Goal: Task Accomplishment & Management: Complete application form

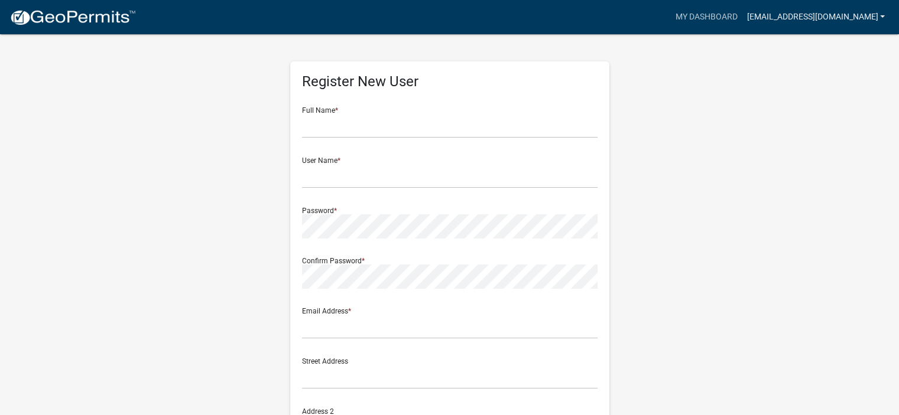
click at [851, 14] on link "[EMAIL_ADDRESS][DOMAIN_NAME]" at bounding box center [816, 17] width 148 height 22
click at [828, 45] on link "Account" at bounding box center [842, 48] width 95 height 28
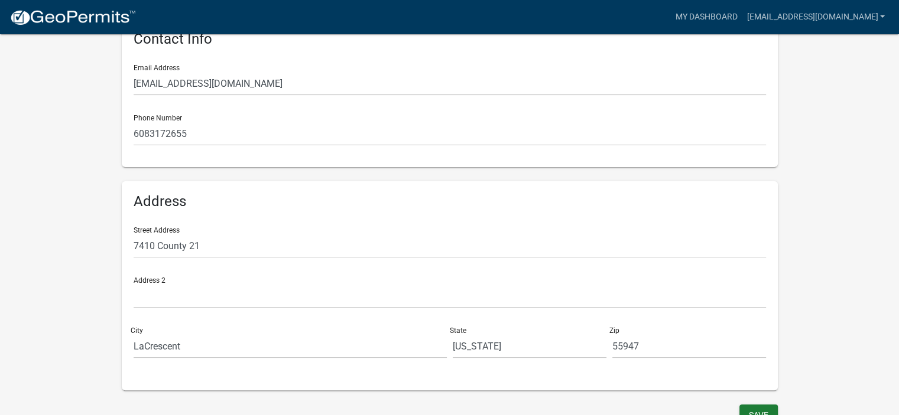
scroll to position [272, 0]
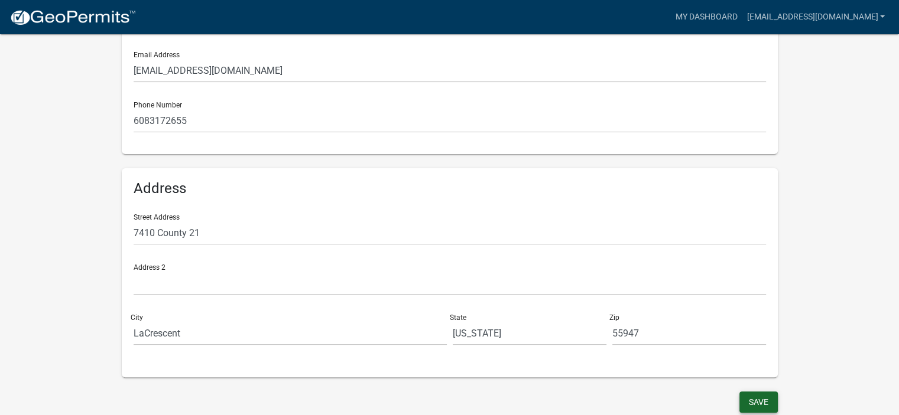
click at [754, 407] on button "Save" at bounding box center [758, 402] width 38 height 21
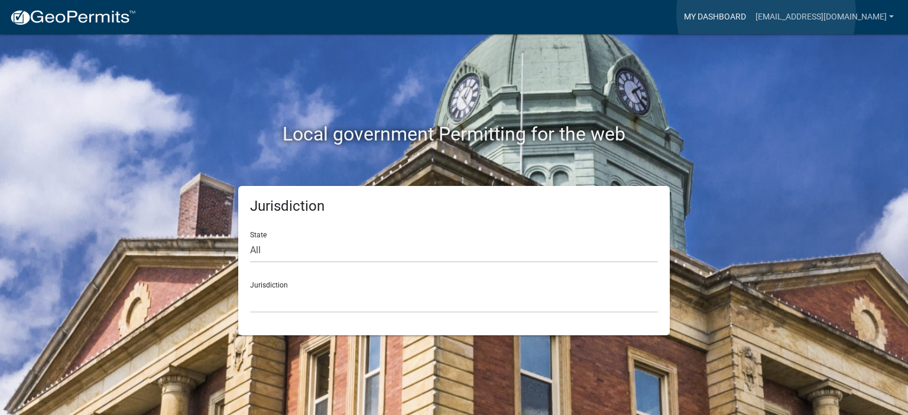
click at [750, 14] on link "My Dashboard" at bounding box center [714, 17] width 71 height 22
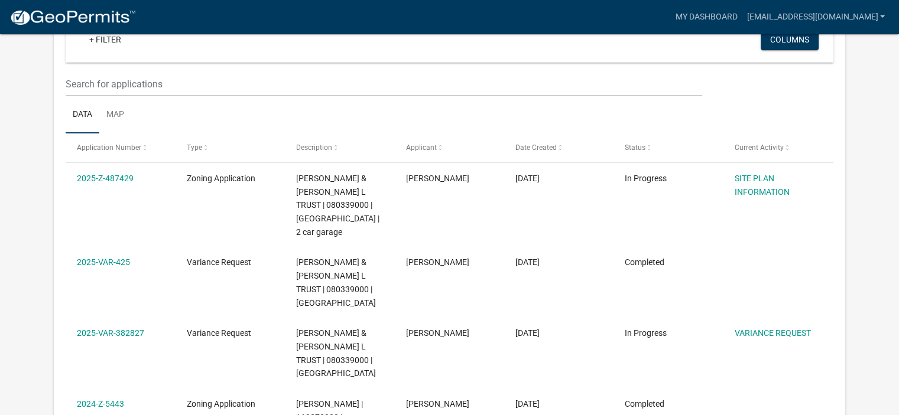
scroll to position [132, 0]
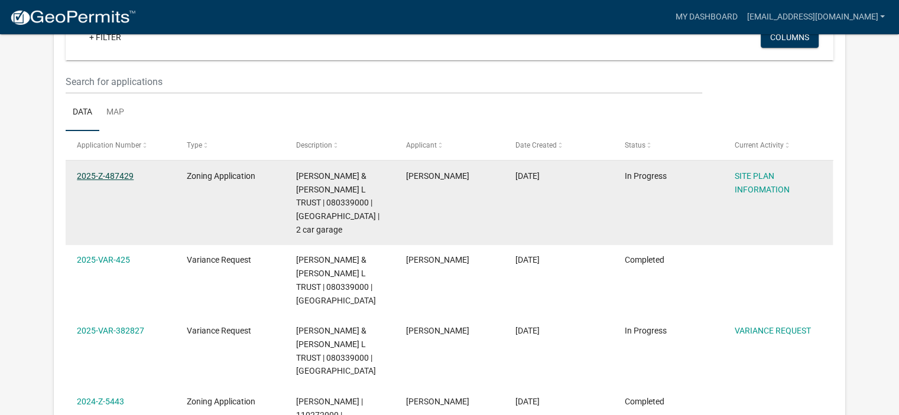
click at [111, 173] on link "2025-Z-487429" at bounding box center [105, 175] width 57 height 9
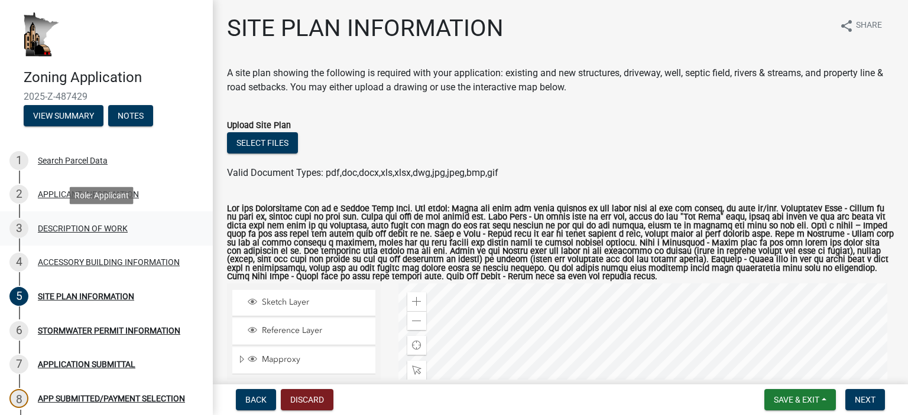
click at [84, 225] on div "DESCRIPTION OF WORK" at bounding box center [83, 229] width 90 height 8
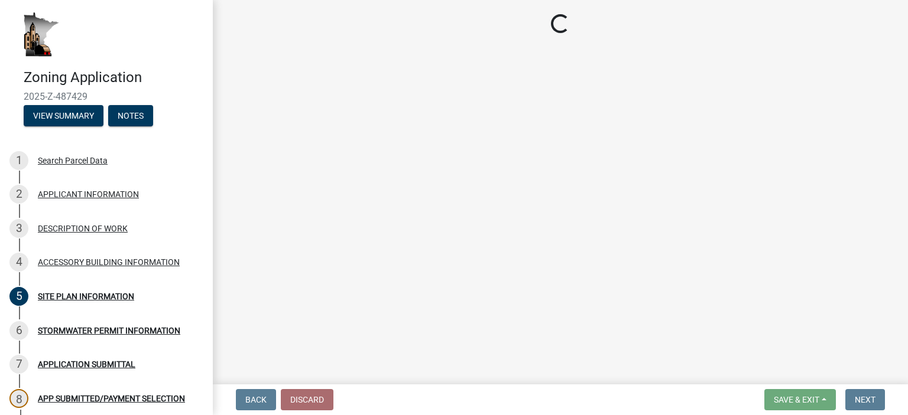
select select "39f6a2ab-0467-4f26-9b22-6b4c409785cf"
select select "d5c4c3d5-0e01-416f-8471-05b912159bd9"
select select "b77d4c88-b606-4875-889f-ef493ebc67f8"
select select "07ce3bd5-44c8-48c7-a7da-ecbfde3ea753"
select select "865858fb-cec4-4771-ade1-629df977e661"
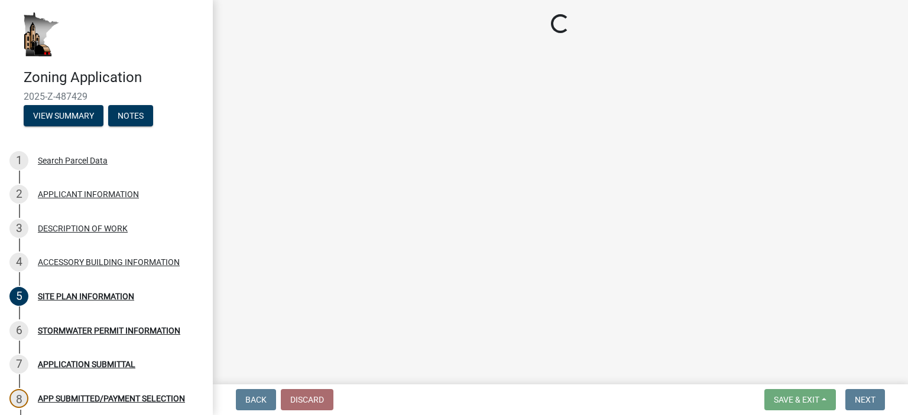
select select "cef96780-4810-40e3-9d85-228a56ab53a8"
select select "79149638-379e-4eb8-8707-a078303474c9"
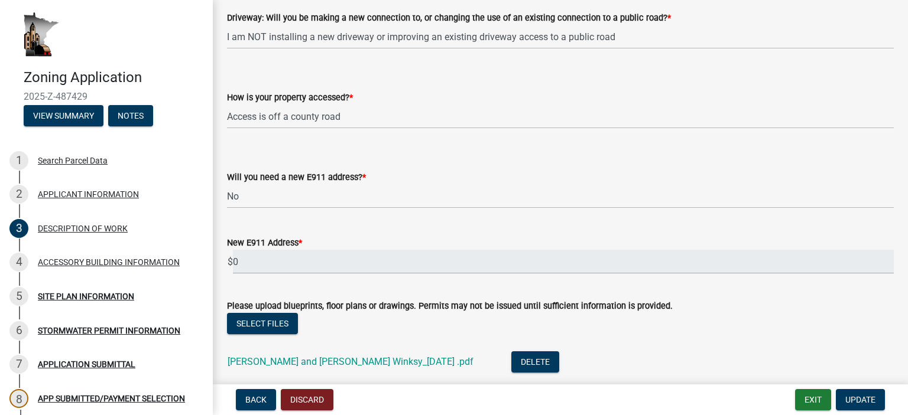
scroll to position [938, 0]
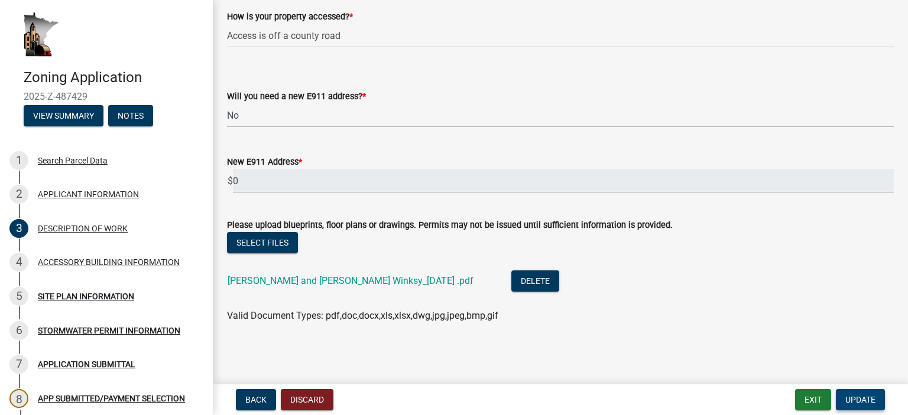
click at [867, 393] on button "Update" at bounding box center [859, 399] width 49 height 21
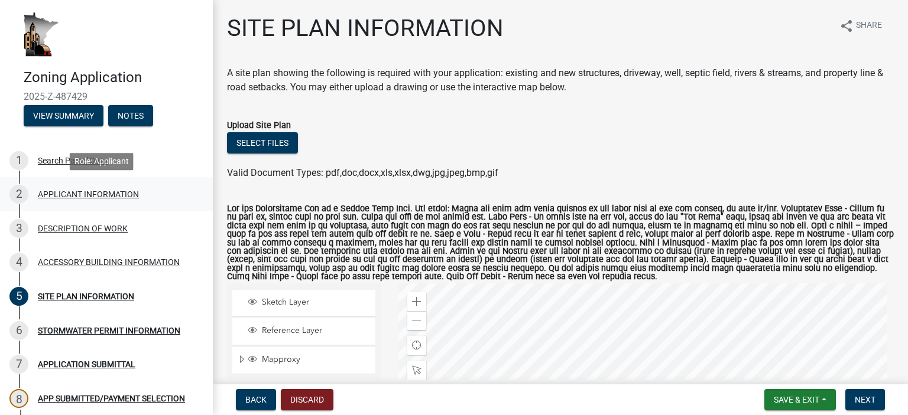
click at [63, 193] on div "APPLICANT INFORMATION" at bounding box center [88, 194] width 101 height 8
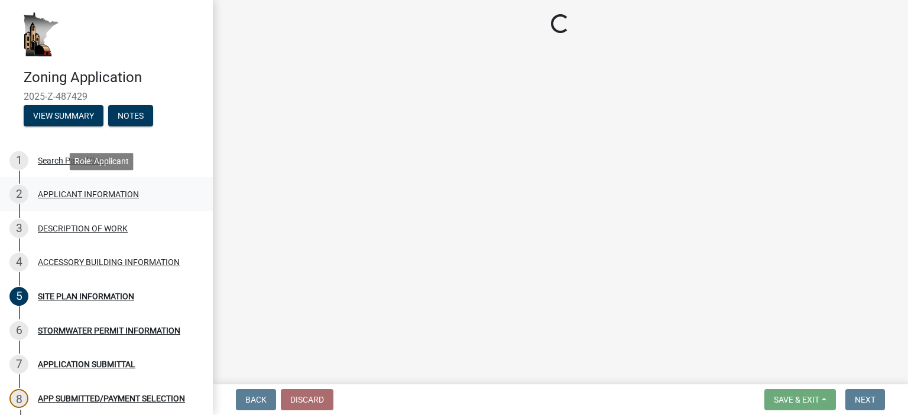
select select "f73bc555-2faa-4207-ba45-c8fa17744791"
select select "81c7fadf-c10b-486a-ba53-d59fb5d0dbc6"
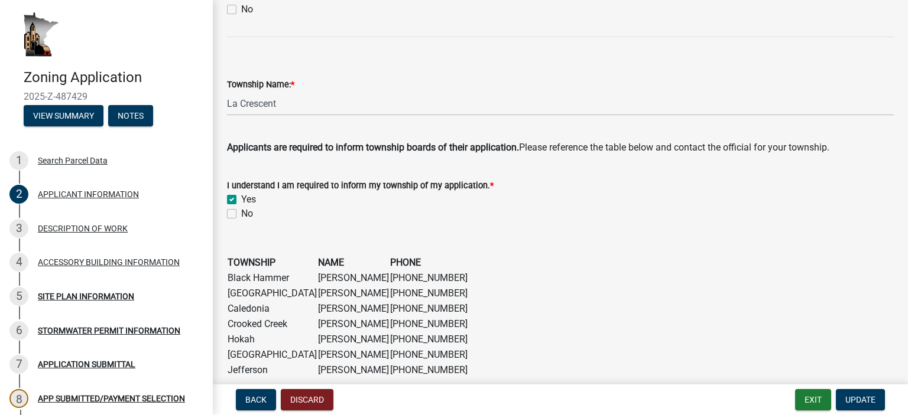
scroll to position [1062, 0]
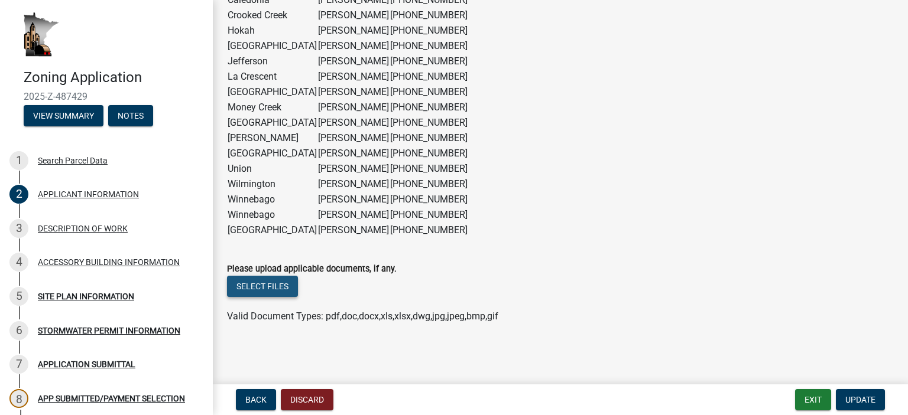
click at [286, 288] on button "Select files" at bounding box center [262, 286] width 71 height 21
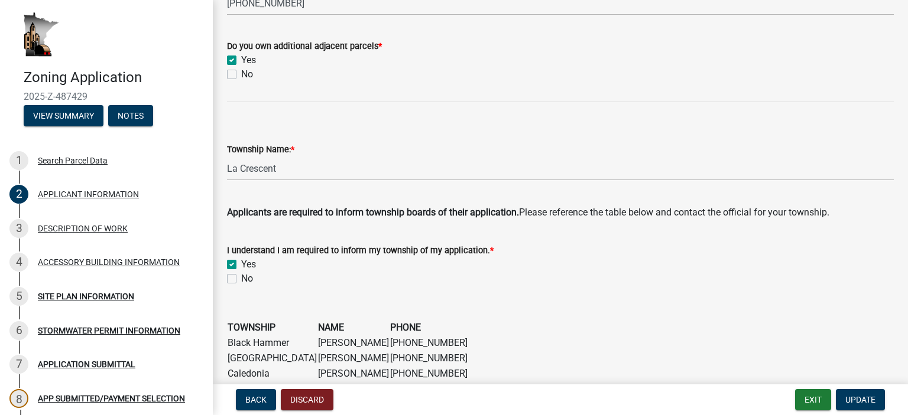
scroll to position [684, 0]
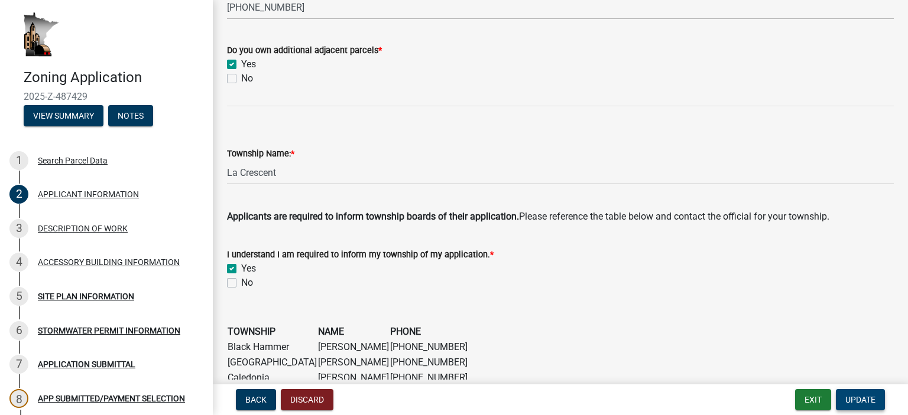
click at [848, 394] on button "Update" at bounding box center [859, 399] width 49 height 21
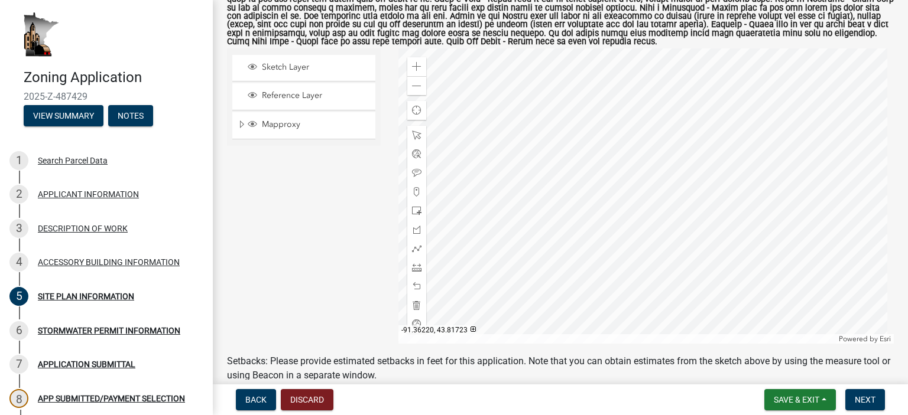
scroll to position [238, 0]
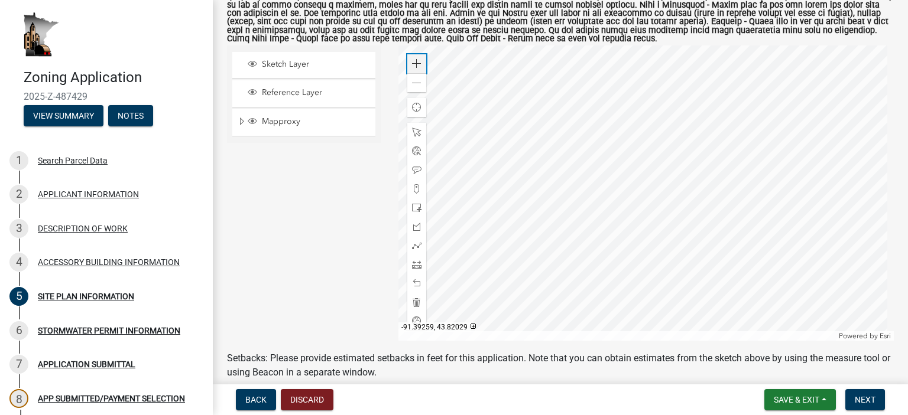
click at [416, 66] on span at bounding box center [416, 63] width 9 height 9
click at [545, 259] on div at bounding box center [646, 192] width 496 height 295
click at [627, 152] on div at bounding box center [646, 192] width 496 height 295
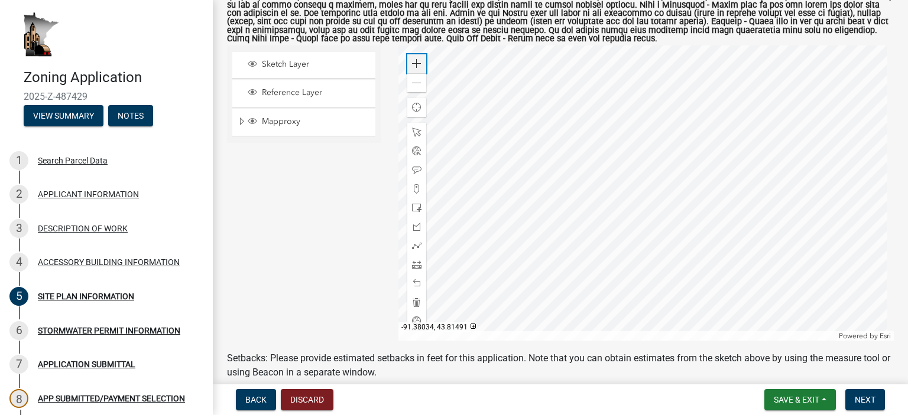
click at [417, 61] on span at bounding box center [416, 63] width 9 height 9
click at [778, 45] on div at bounding box center [646, 192] width 496 height 295
click at [412, 65] on span at bounding box center [416, 63] width 9 height 9
click at [550, 60] on div at bounding box center [646, 192] width 496 height 295
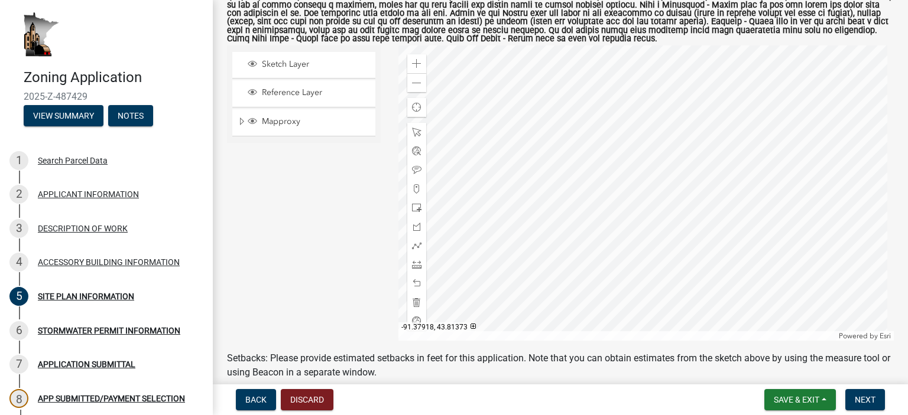
click at [537, 118] on div at bounding box center [646, 192] width 496 height 295
click at [412, 84] on span at bounding box center [416, 83] width 9 height 9
click at [472, 219] on div at bounding box center [646, 192] width 496 height 295
click at [416, 259] on div at bounding box center [416, 264] width 19 height 19
click at [520, 318] on div at bounding box center [646, 192] width 496 height 295
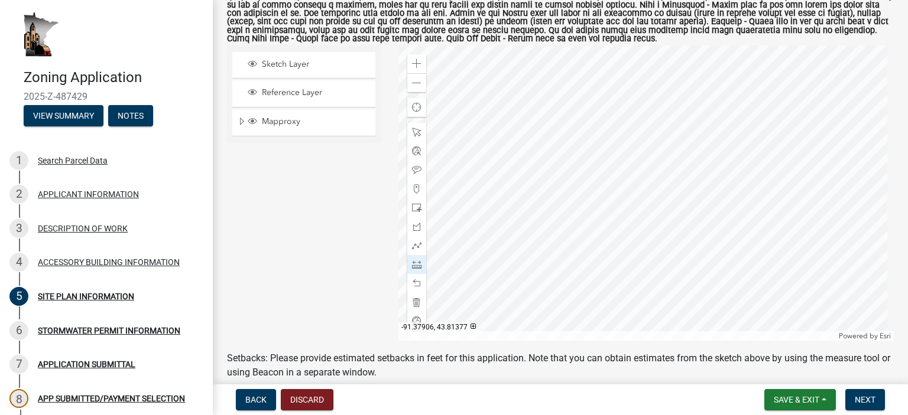
click at [583, 193] on div at bounding box center [646, 192] width 496 height 295
click at [511, 298] on div at bounding box center [646, 192] width 496 height 295
click at [412, 264] on span at bounding box center [416, 264] width 9 height 9
click at [512, 305] on div at bounding box center [646, 192] width 496 height 295
click at [415, 134] on span at bounding box center [416, 132] width 9 height 9
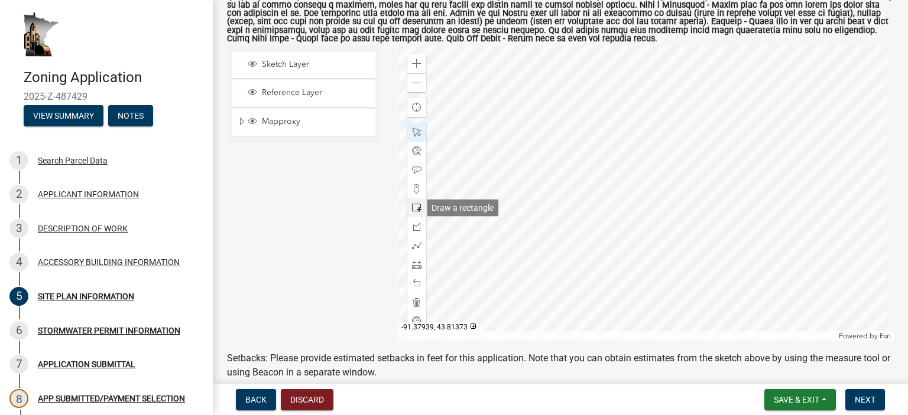
click at [415, 209] on span at bounding box center [416, 207] width 9 height 9
click at [541, 138] on div at bounding box center [646, 192] width 496 height 295
click at [857, 396] on span "Next" at bounding box center [864, 399] width 21 height 9
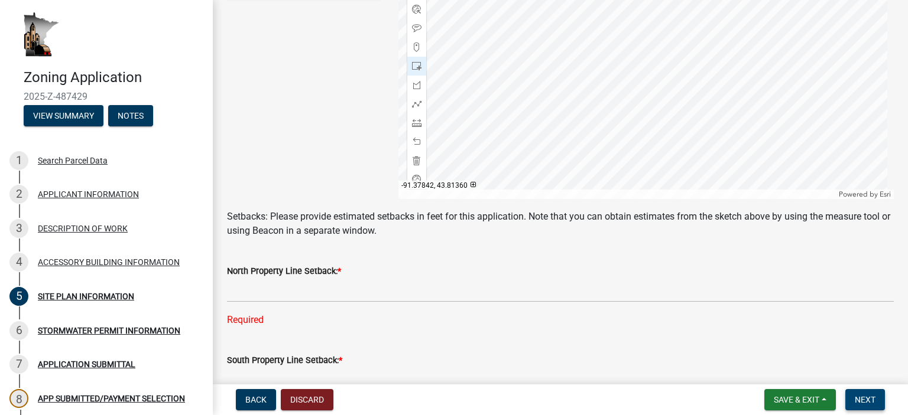
scroll to position [376, 0]
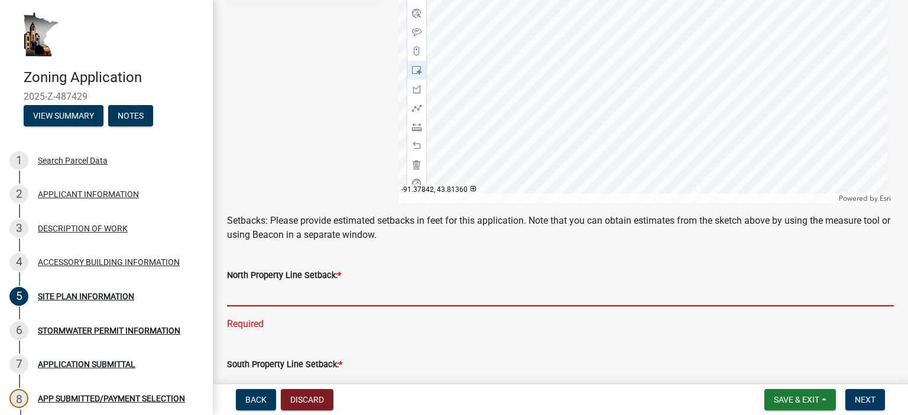
click at [381, 298] on input "text" at bounding box center [560, 294] width 666 height 24
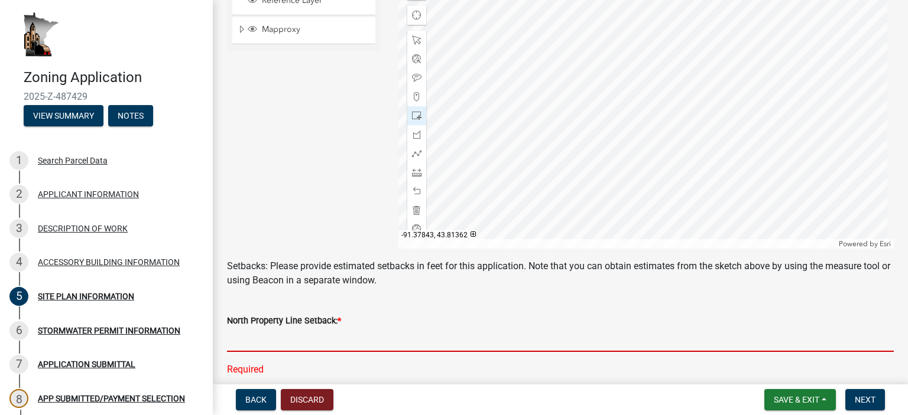
scroll to position [296, 0]
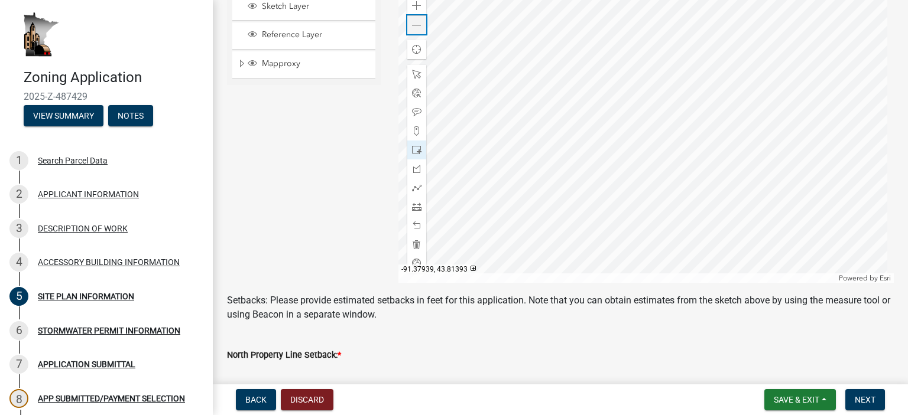
click at [412, 22] on span at bounding box center [416, 25] width 9 height 9
click at [578, 97] on div at bounding box center [646, 135] width 496 height 295
click at [413, 222] on span at bounding box center [416, 225] width 9 height 9
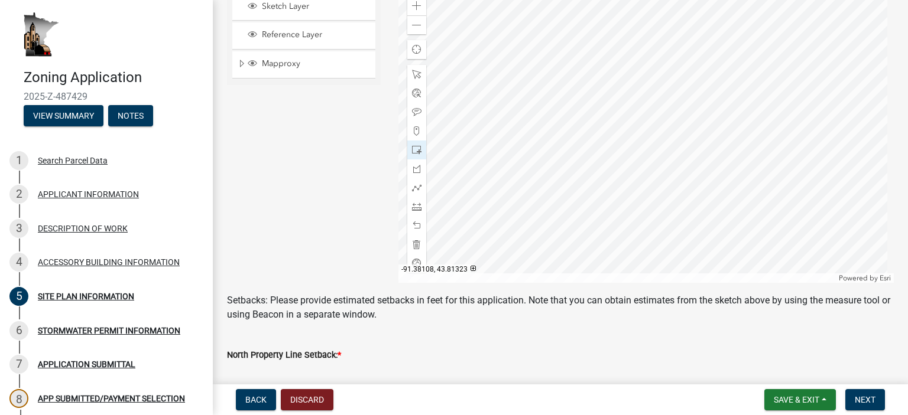
click at [581, 229] on div at bounding box center [646, 135] width 496 height 295
click at [414, 202] on span at bounding box center [416, 206] width 9 height 9
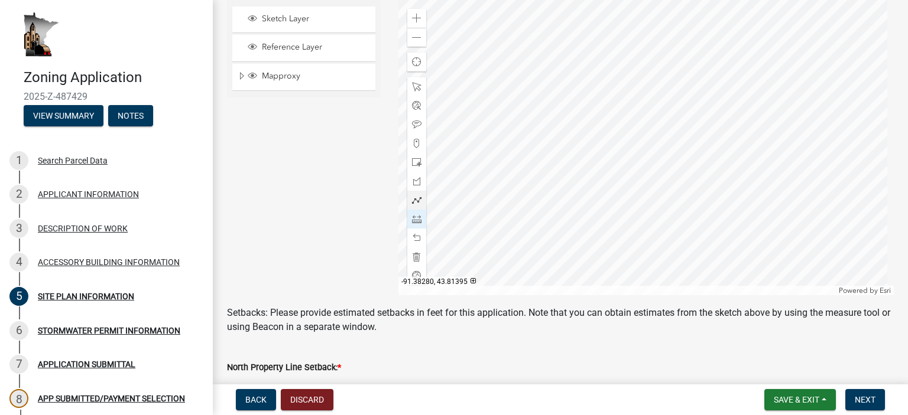
click at [480, 182] on div at bounding box center [646, 147] width 496 height 295
click at [656, 346] on div "North Property Line Setback: * Required" at bounding box center [560, 384] width 666 height 80
click at [416, 219] on span at bounding box center [416, 218] width 9 height 9
click at [571, 138] on div at bounding box center [646, 147] width 496 height 295
click at [575, 179] on div at bounding box center [646, 147] width 496 height 295
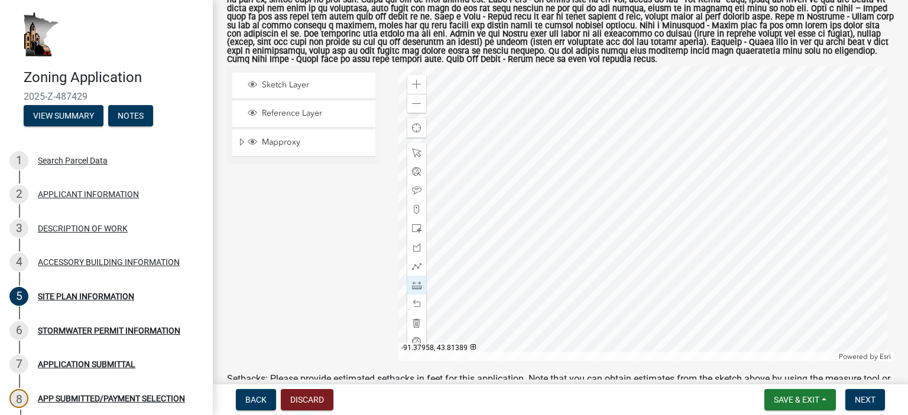
scroll to position [231, 0]
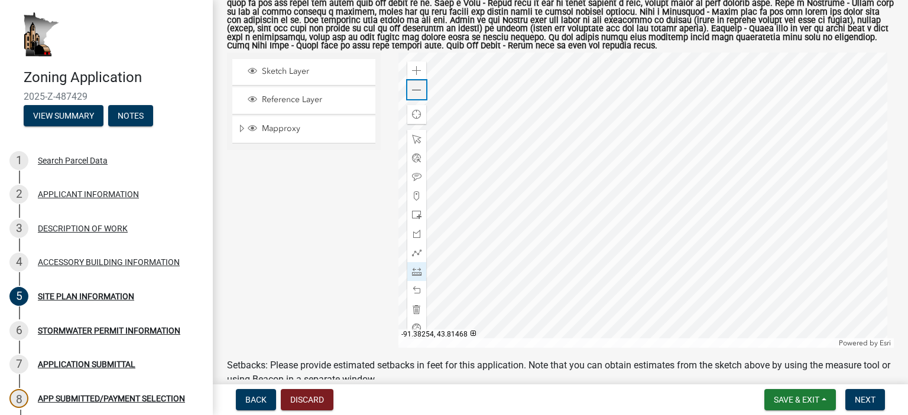
click at [412, 96] on div "Zoom out" at bounding box center [416, 89] width 19 height 19
click at [518, 204] on div at bounding box center [646, 200] width 496 height 295
click at [412, 269] on span at bounding box center [416, 271] width 9 height 9
click at [721, 235] on div at bounding box center [646, 200] width 496 height 295
click at [445, 223] on div at bounding box center [646, 200] width 496 height 295
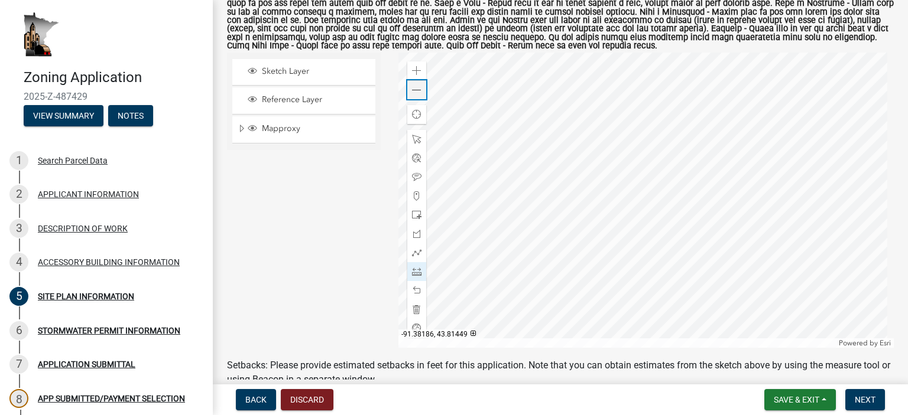
click at [412, 92] on span at bounding box center [416, 90] width 9 height 9
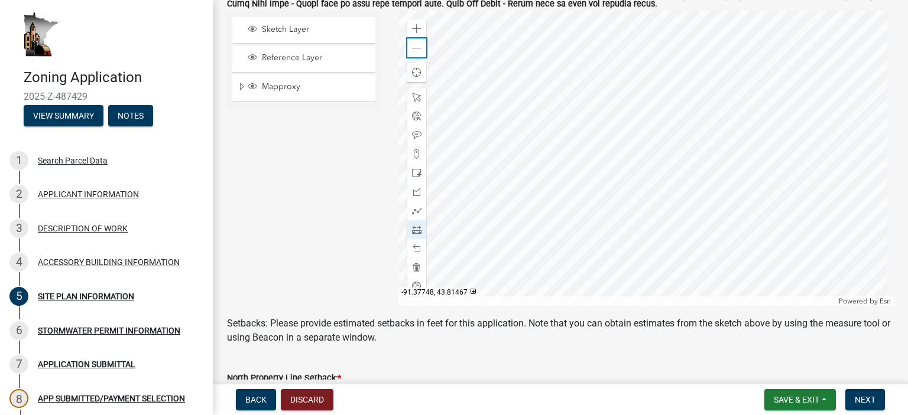
scroll to position [272, 0]
click at [408, 234] on div at bounding box center [416, 231] width 19 height 19
click at [735, 181] on div at bounding box center [646, 159] width 496 height 295
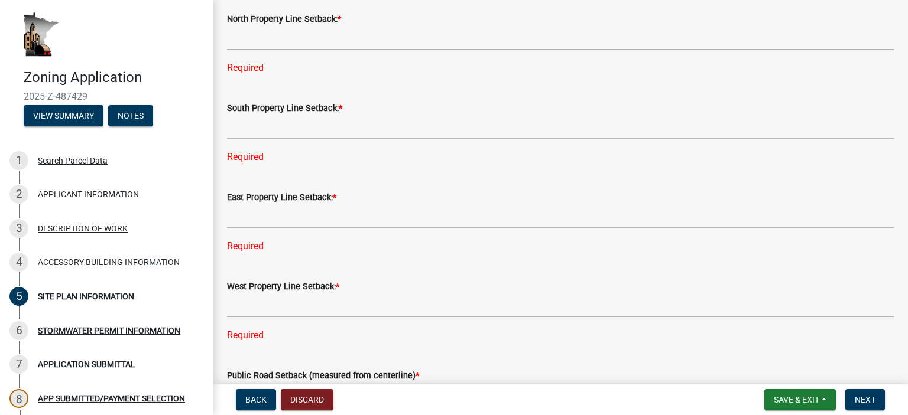
scroll to position [633, 0]
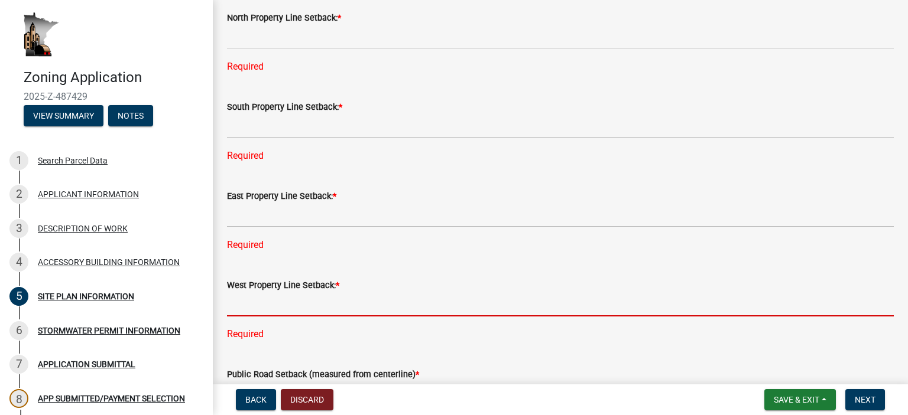
click at [398, 309] on input "text" at bounding box center [560, 304] width 666 height 24
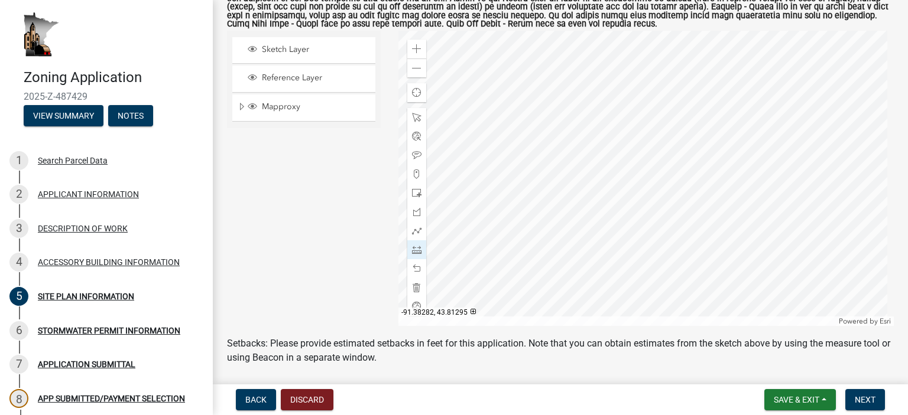
scroll to position [243, 0]
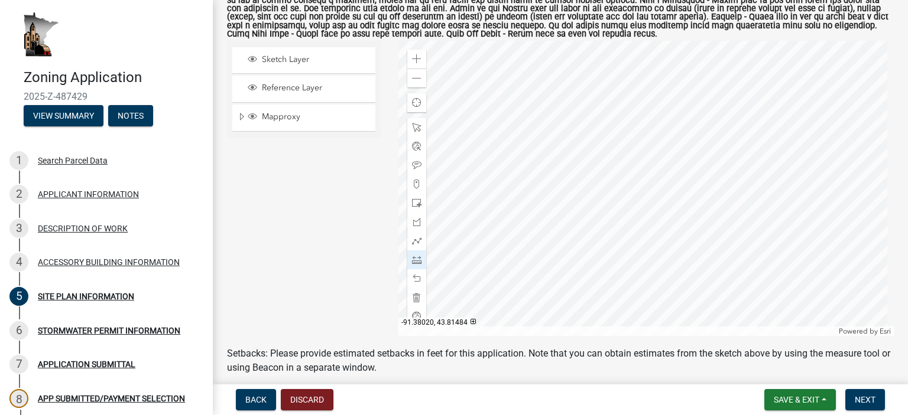
type input "937"
click at [636, 161] on div at bounding box center [646, 188] width 496 height 295
click at [414, 80] on span at bounding box center [416, 78] width 9 height 9
click at [659, 207] on div at bounding box center [646, 188] width 496 height 295
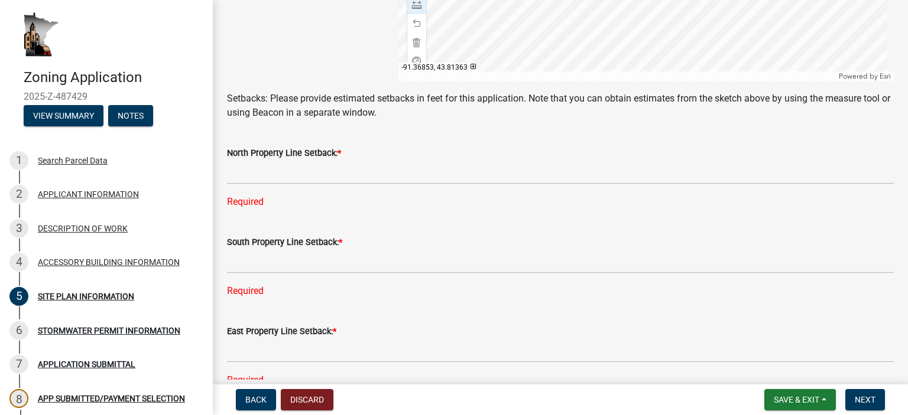
scroll to position [515, 0]
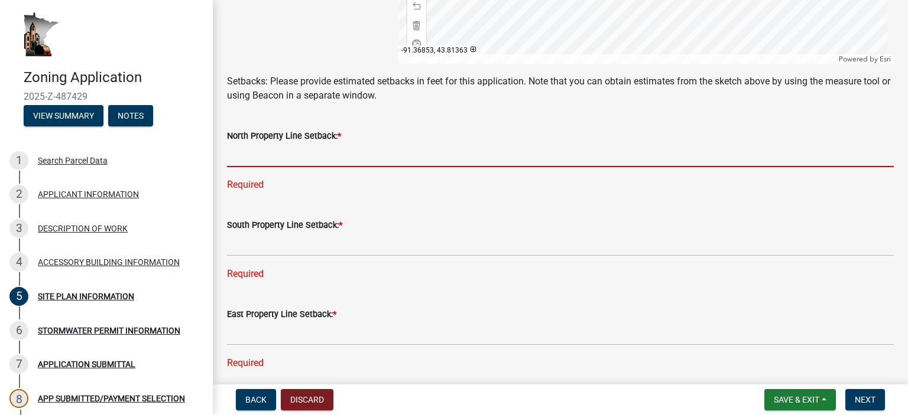
click at [269, 161] on input "text" at bounding box center [560, 155] width 666 height 24
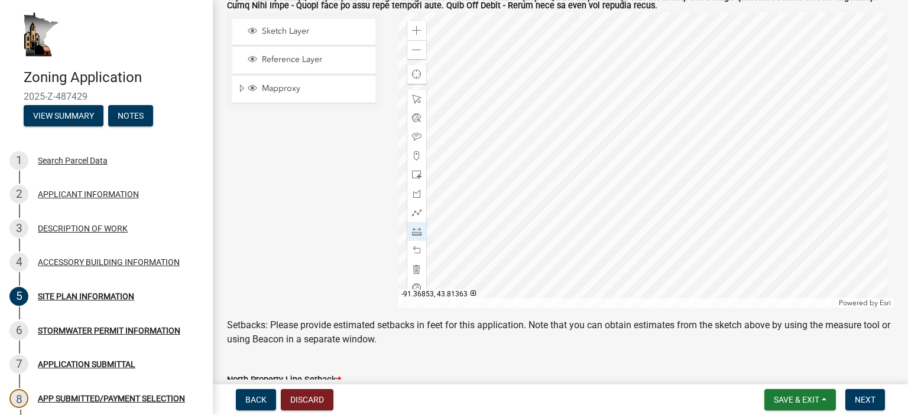
scroll to position [264, 0]
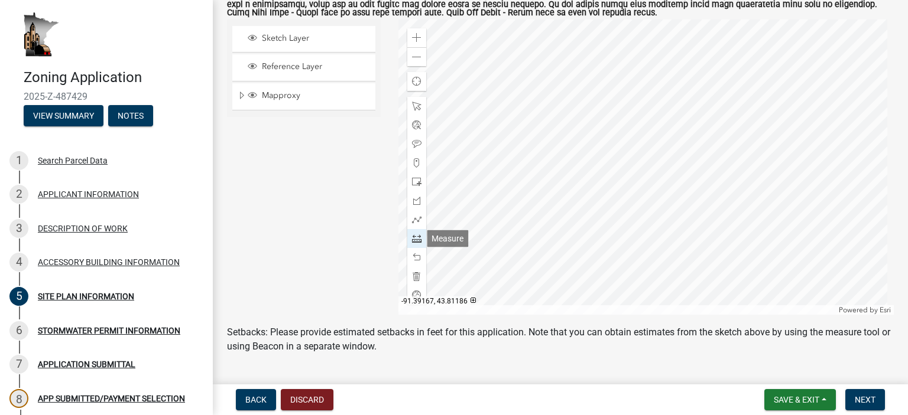
type input "1566"
click at [415, 243] on span at bounding box center [416, 238] width 9 height 9
click at [414, 240] on span at bounding box center [416, 238] width 9 height 9
click at [661, 189] on div at bounding box center [646, 166] width 496 height 295
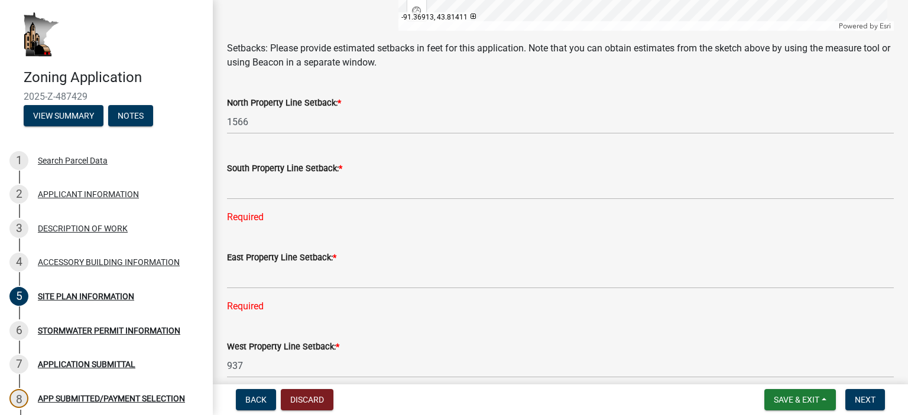
scroll to position [553, 0]
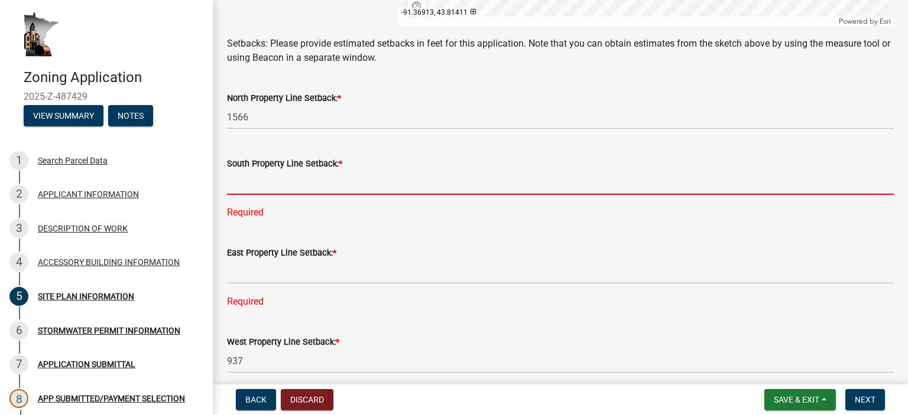
click at [357, 184] on input "text" at bounding box center [560, 183] width 666 height 24
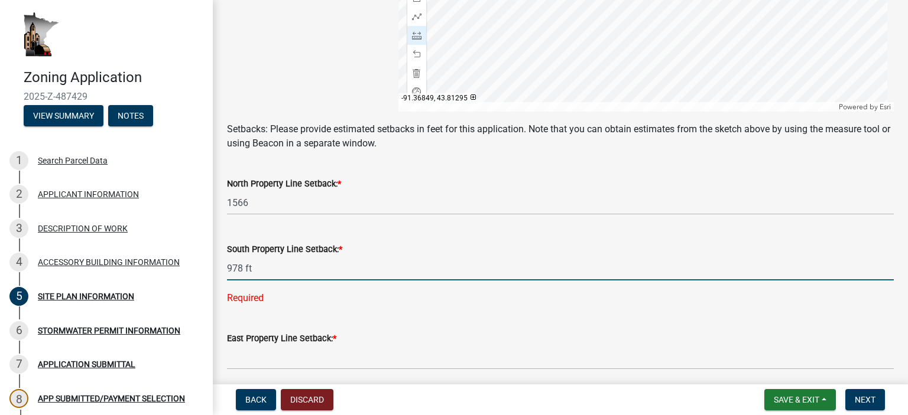
scroll to position [565, 0]
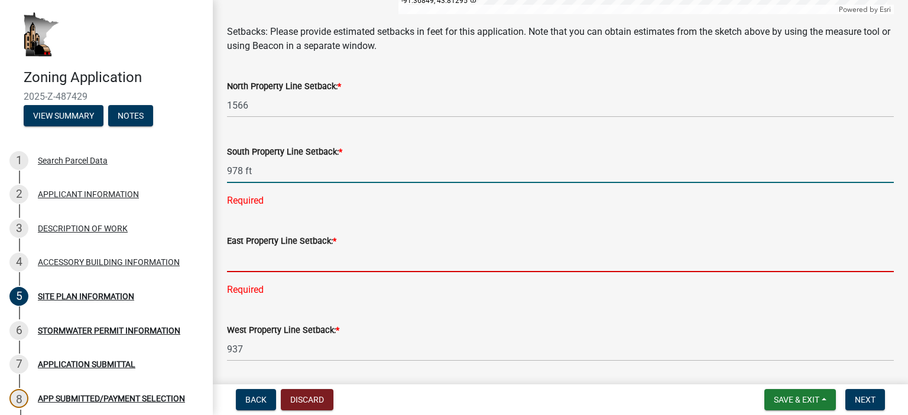
type input "978"
click at [311, 262] on div "East Property Line Setback: * Required" at bounding box center [560, 257] width 666 height 80
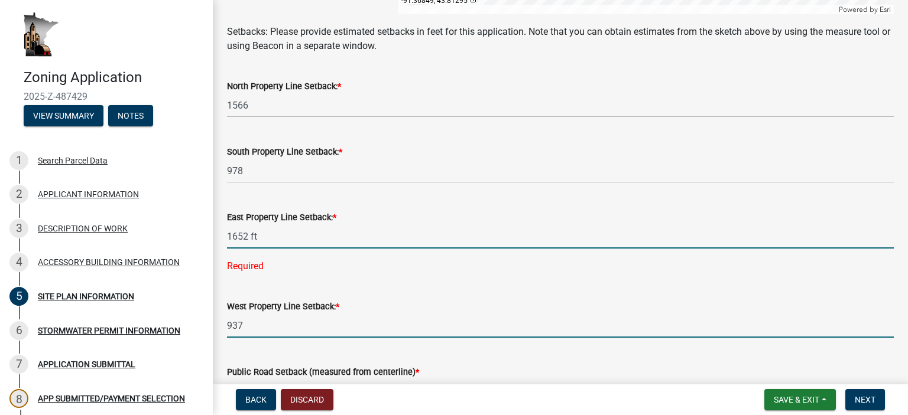
type input "1652"
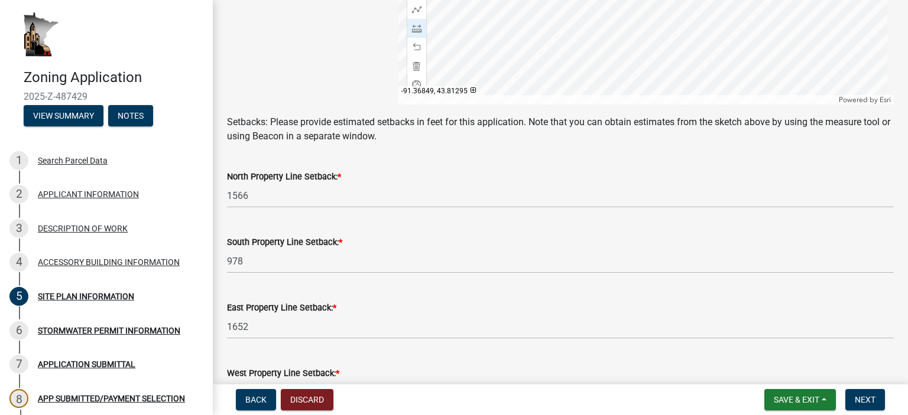
scroll to position [645, 0]
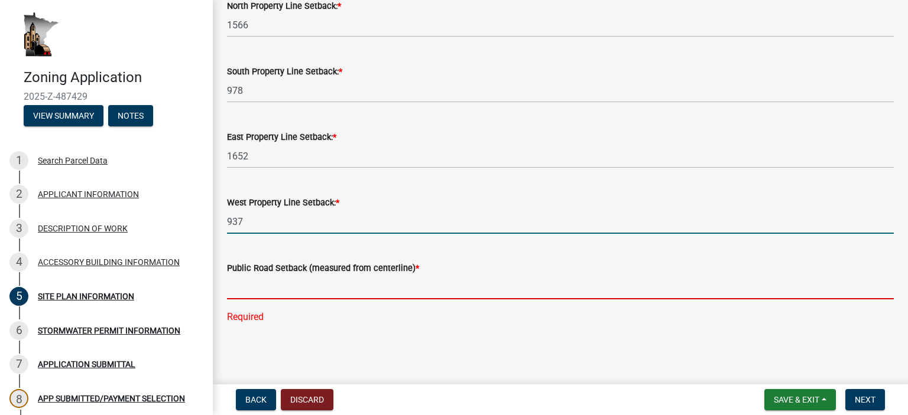
type input "937"
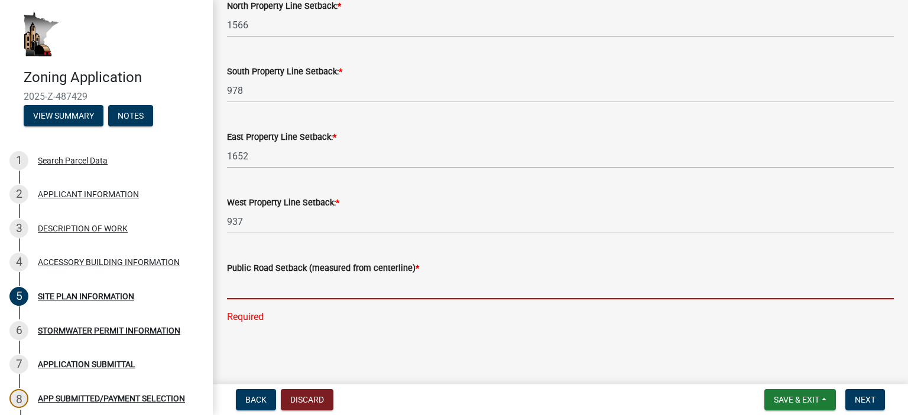
click at [307, 291] on input "text" at bounding box center [560, 287] width 666 height 24
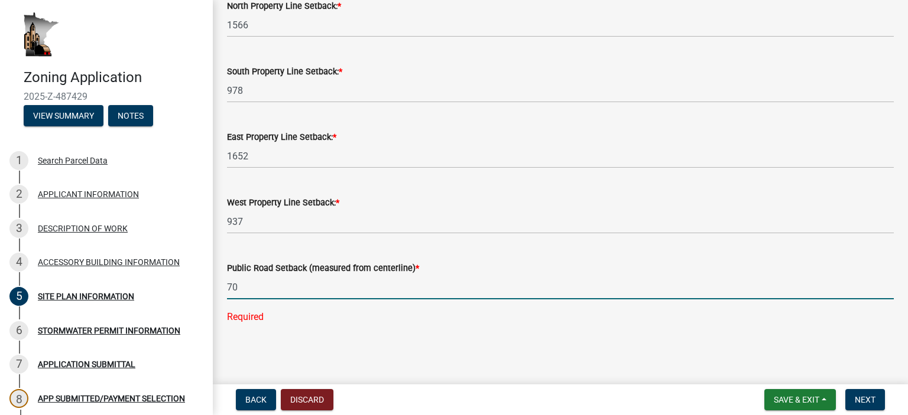
type input "70"
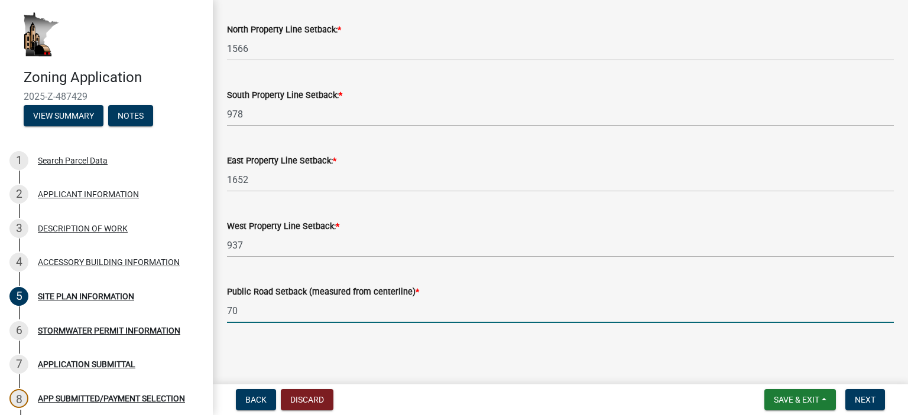
scroll to position [622, 0]
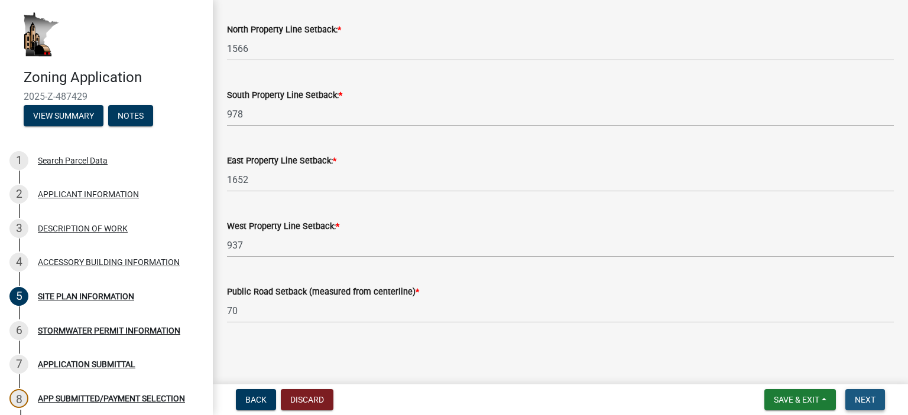
click at [859, 399] on span "Next" at bounding box center [864, 399] width 21 height 9
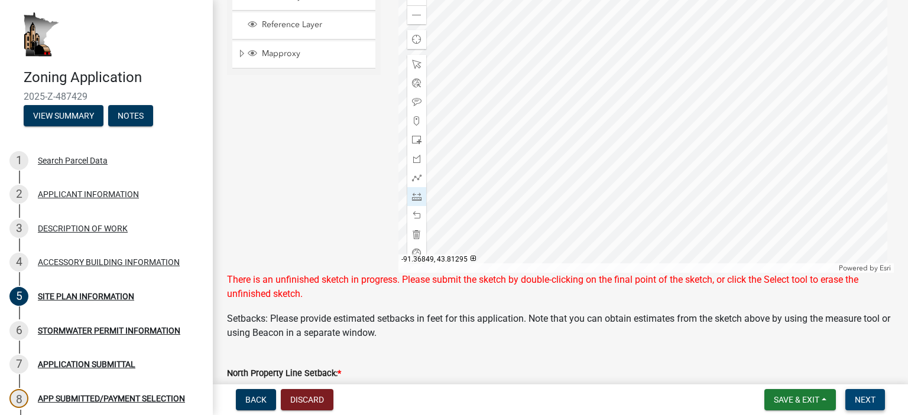
scroll to position [300, 0]
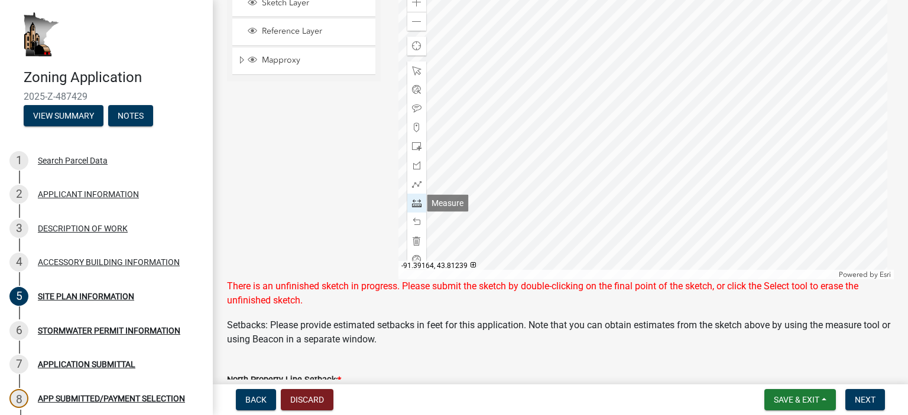
click at [412, 200] on span at bounding box center [416, 203] width 9 height 9
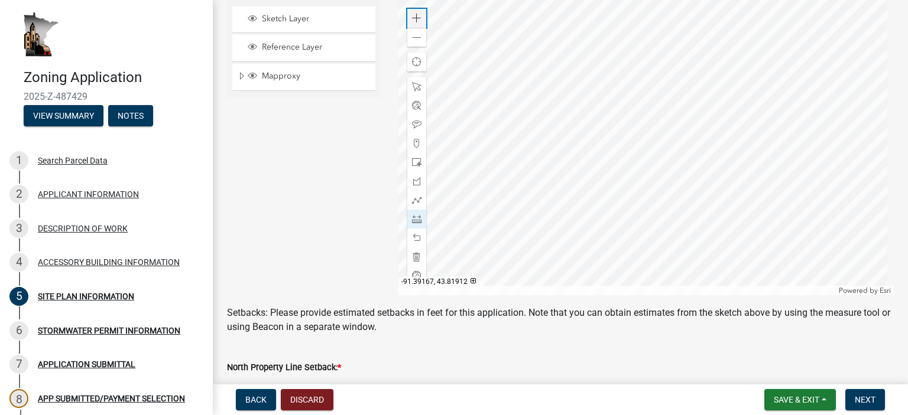
click at [412, 17] on span at bounding box center [416, 18] width 9 height 9
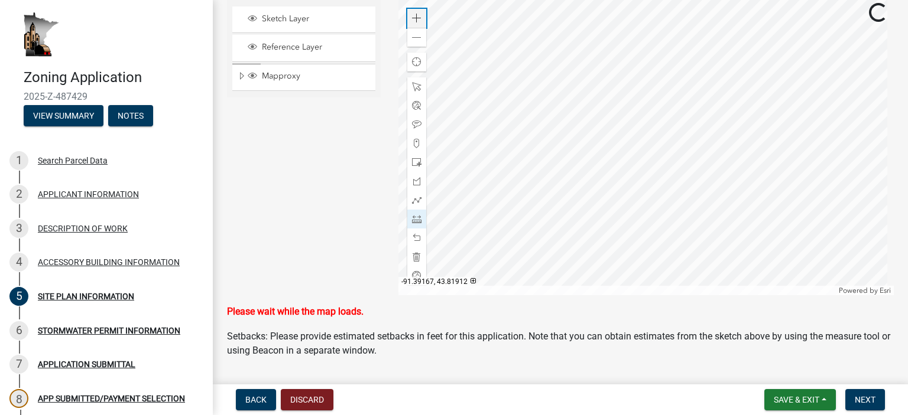
click at [412, 17] on span at bounding box center [416, 18] width 9 height 9
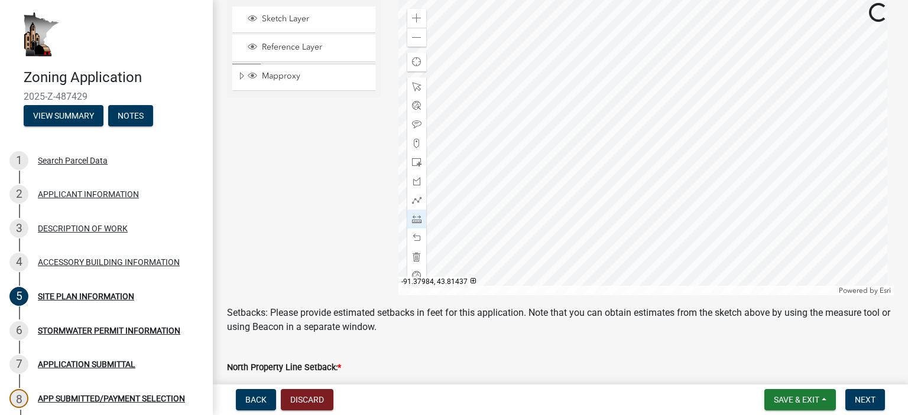
click at [416, 0] on div at bounding box center [646, 147] width 496 height 295
click at [860, 392] on button "Next" at bounding box center [865, 399] width 40 height 21
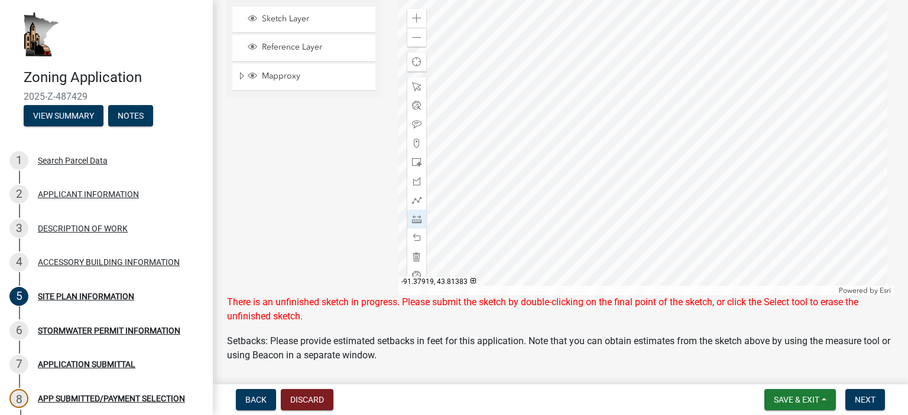
click at [631, 231] on div at bounding box center [646, 147] width 496 height 295
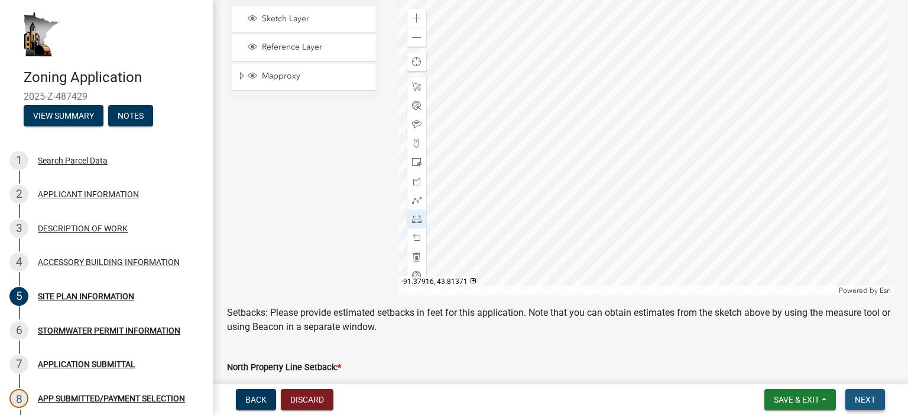
click at [854, 394] on button "Next" at bounding box center [865, 399] width 40 height 21
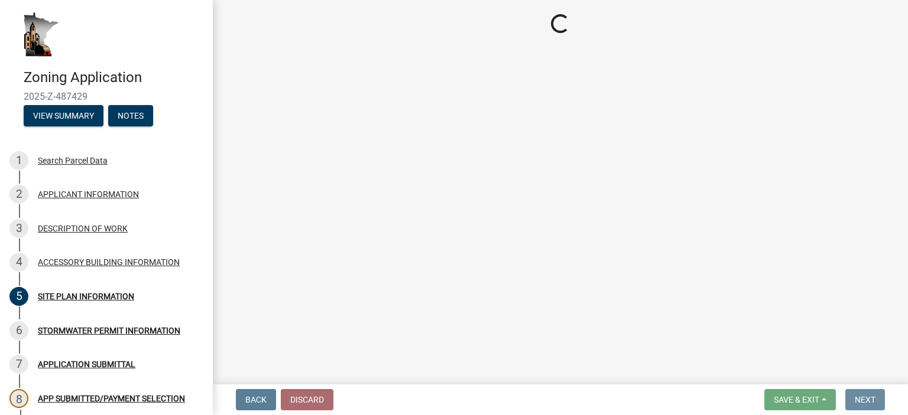
scroll to position [0, 0]
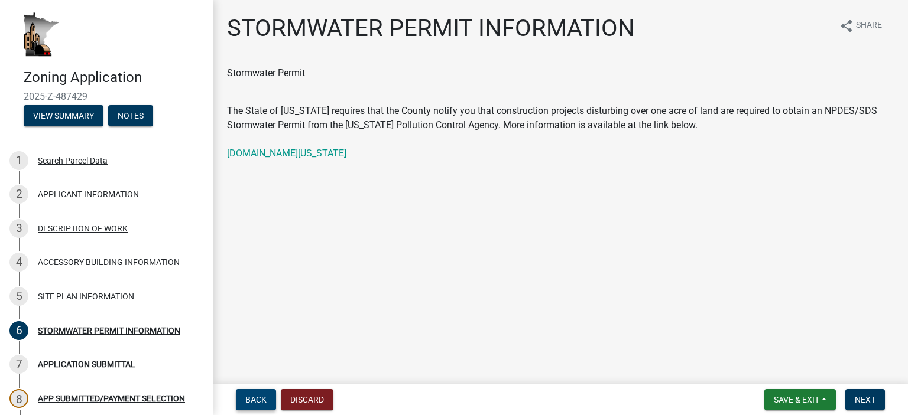
click at [260, 399] on span "Back" at bounding box center [255, 399] width 21 height 9
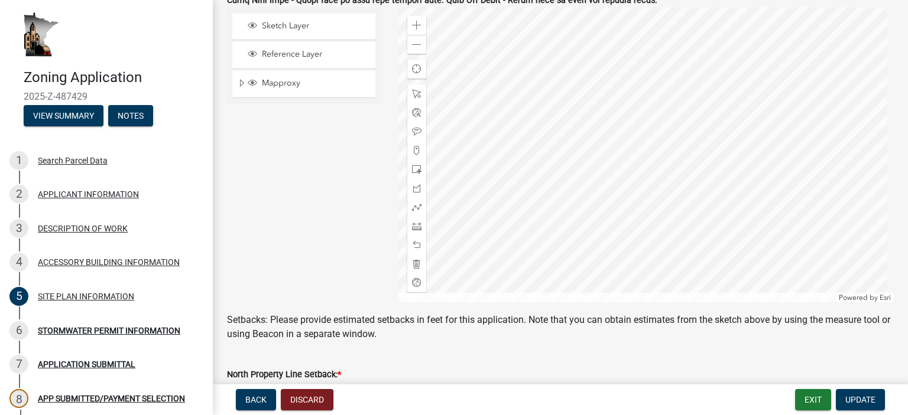
scroll to position [281, 0]
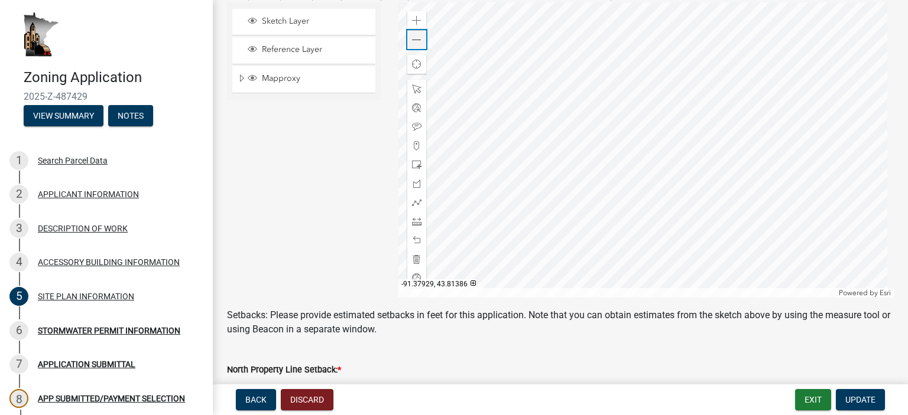
click at [418, 41] on span at bounding box center [416, 39] width 9 height 9
click at [412, 222] on span at bounding box center [416, 221] width 9 height 9
click at [579, 184] on div at bounding box center [646, 149] width 496 height 295
click at [333, 173] on div "Sketch Layer Reference Layer Mapproxy NG911 Address Points Wells_MWI_Jan_2018 C…" at bounding box center [303, 149] width 171 height 295
click at [414, 226] on div at bounding box center [416, 221] width 19 height 19
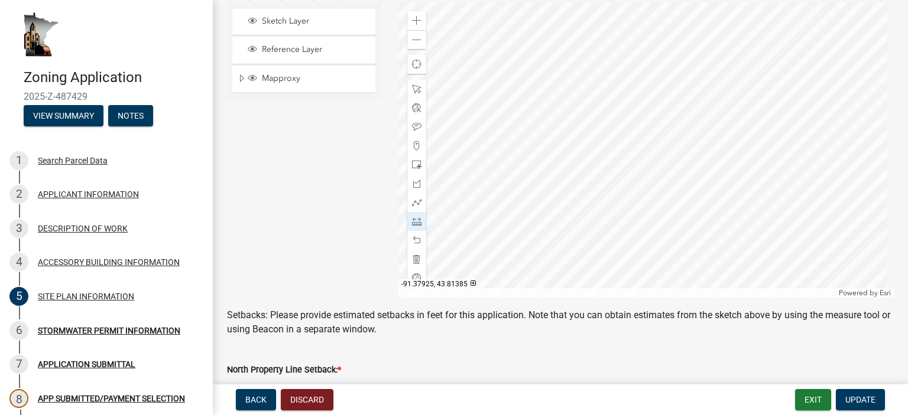
click at [579, 108] on div at bounding box center [646, 149] width 496 height 295
click at [414, 253] on div at bounding box center [416, 259] width 19 height 19
click at [416, 226] on div at bounding box center [416, 221] width 19 height 19
click at [596, 193] on div at bounding box center [646, 149] width 496 height 295
click at [596, 106] on div at bounding box center [646, 149] width 496 height 295
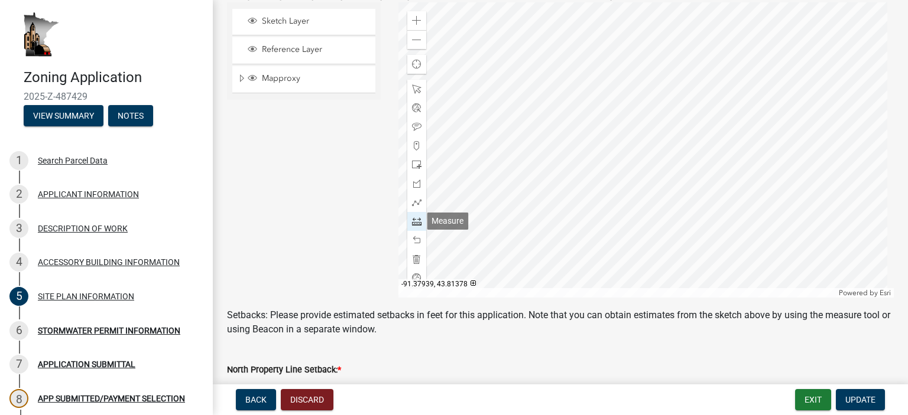
click at [416, 221] on span at bounding box center [416, 221] width 9 height 9
click at [570, 159] on div at bounding box center [646, 149] width 496 height 295
click at [412, 162] on span at bounding box center [416, 164] width 9 height 9
click at [678, 177] on div at bounding box center [646, 149] width 496 height 295
click at [679, 187] on div at bounding box center [646, 149] width 496 height 295
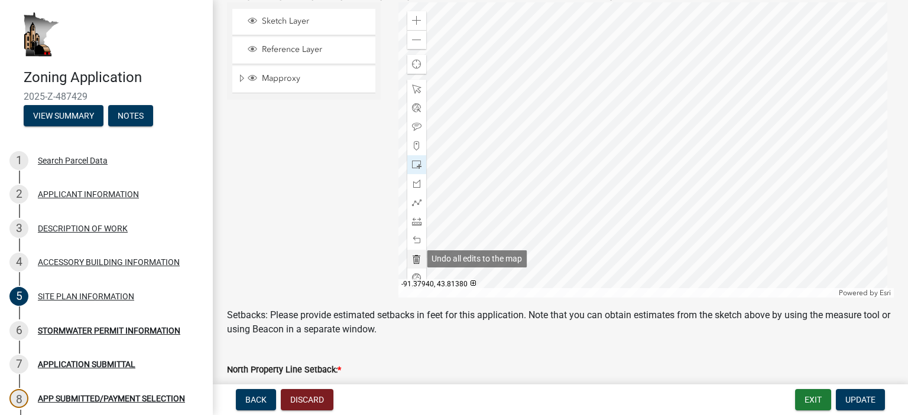
click at [415, 253] on div at bounding box center [416, 259] width 19 height 19
click at [414, 222] on span at bounding box center [416, 221] width 9 height 9
click at [591, 229] on div at bounding box center [646, 149] width 496 height 295
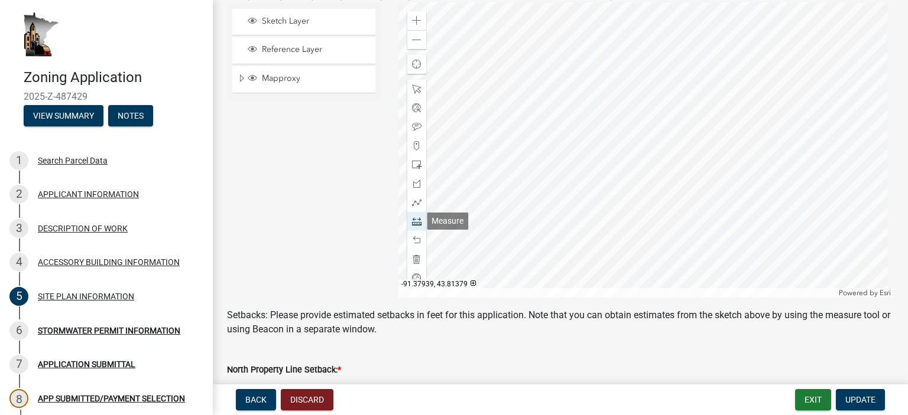
click at [417, 224] on span at bounding box center [416, 221] width 9 height 9
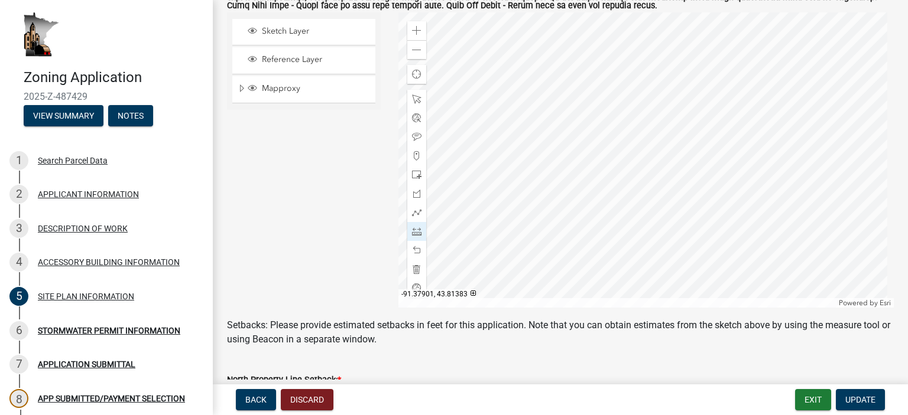
scroll to position [259, 0]
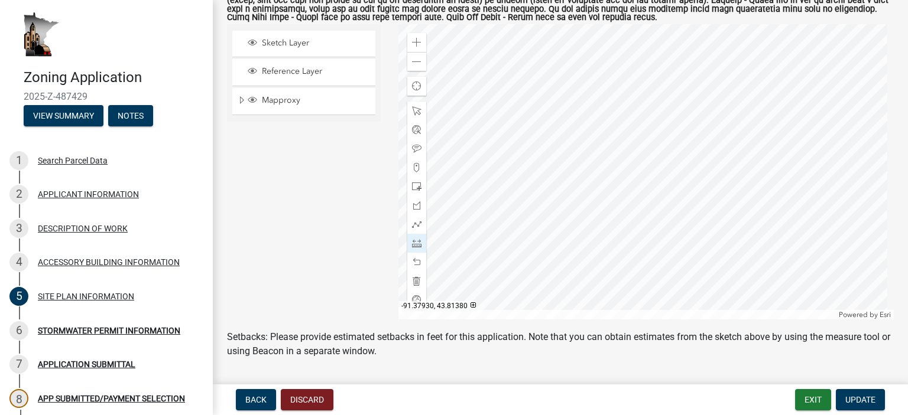
click at [489, 87] on div at bounding box center [646, 171] width 496 height 295
click at [416, 68] on div "Zoom out" at bounding box center [416, 61] width 19 height 19
click at [594, 293] on div at bounding box center [646, 171] width 496 height 295
click at [417, 244] on span at bounding box center [416, 243] width 9 height 9
click at [581, 297] on div at bounding box center [646, 171] width 496 height 295
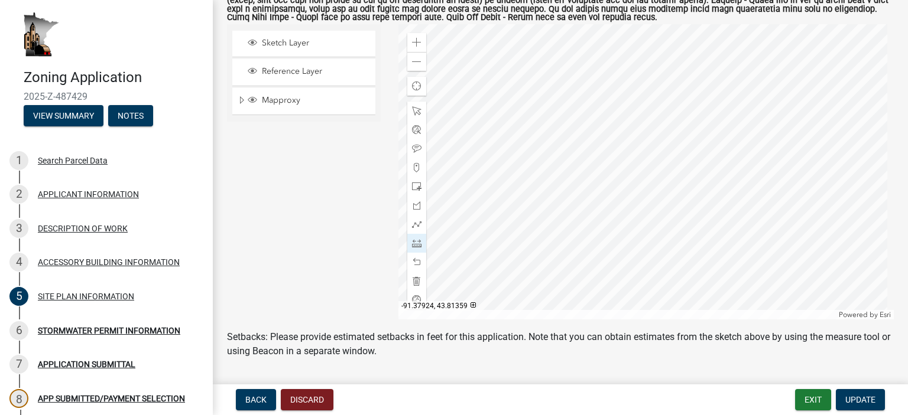
click at [580, 298] on div at bounding box center [646, 171] width 496 height 295
click at [416, 246] on span at bounding box center [416, 243] width 9 height 9
click at [581, 141] on div at bounding box center [646, 171] width 496 height 295
click at [416, 243] on span at bounding box center [416, 243] width 9 height 9
click at [412, 189] on span at bounding box center [416, 186] width 9 height 9
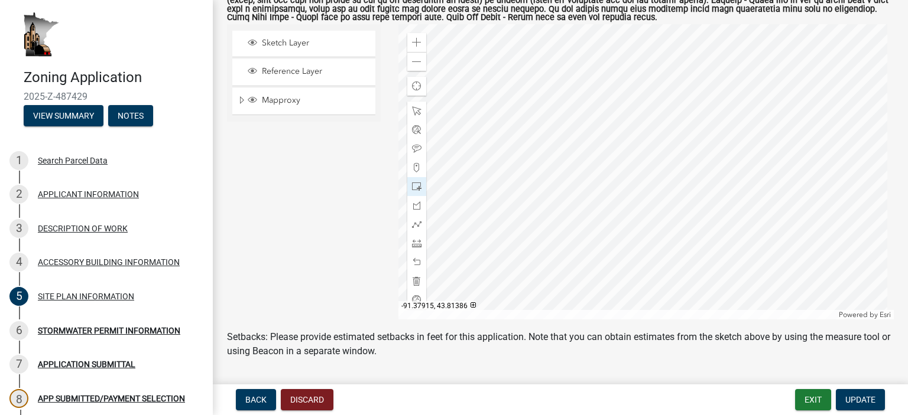
click at [630, 91] on div at bounding box center [646, 171] width 496 height 295
click at [412, 245] on span at bounding box center [416, 243] width 9 height 9
click at [560, 90] on div at bounding box center [646, 171] width 496 height 295
click at [567, 323] on wm-data-entity-input "Sketch Layer Reference Layer Mapproxy NG911 Address Points Wells_MWI_Jan_2018 C…" at bounding box center [560, 130] width 666 height 399
click at [416, 243] on span at bounding box center [416, 243] width 9 height 9
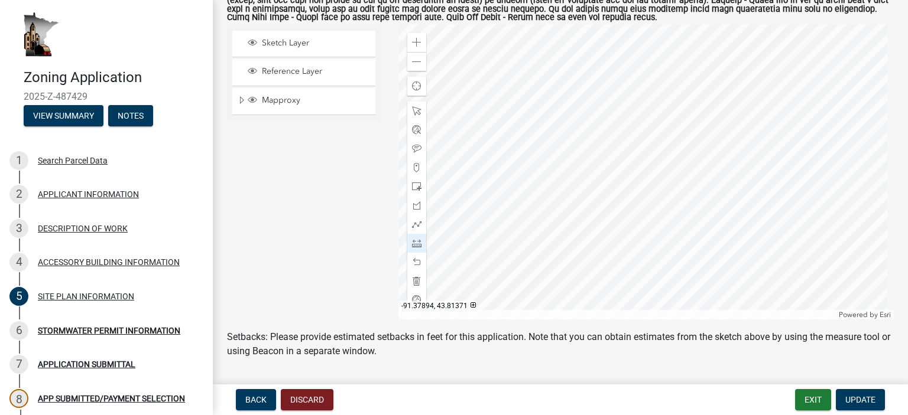
click at [710, 201] on div at bounding box center [646, 171] width 496 height 295
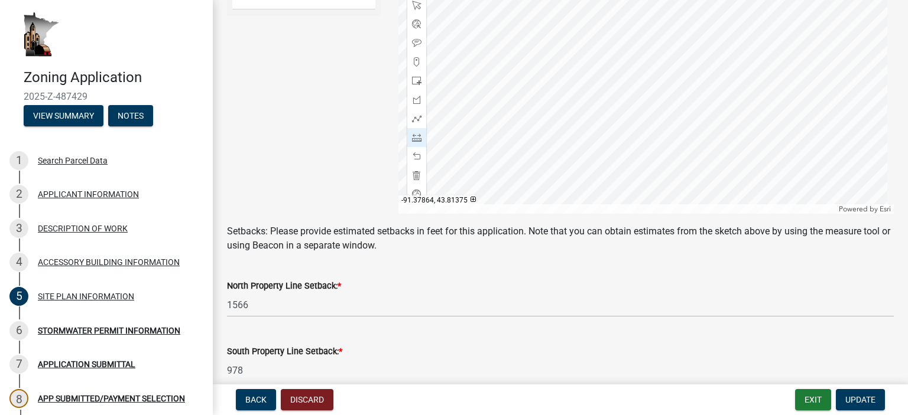
scroll to position [368, 0]
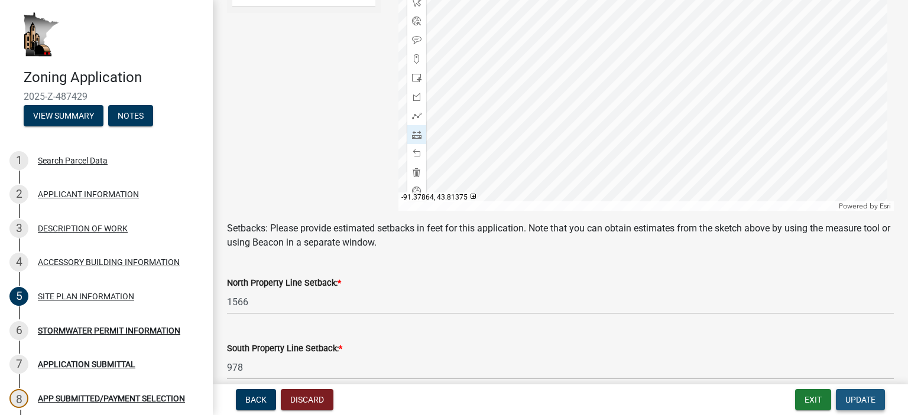
click at [861, 394] on button "Update" at bounding box center [859, 399] width 49 height 21
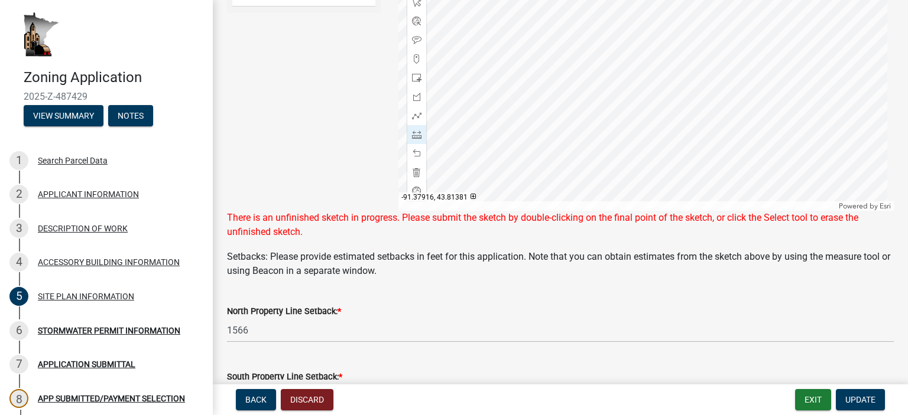
click at [584, 16] on div at bounding box center [646, 63] width 496 height 295
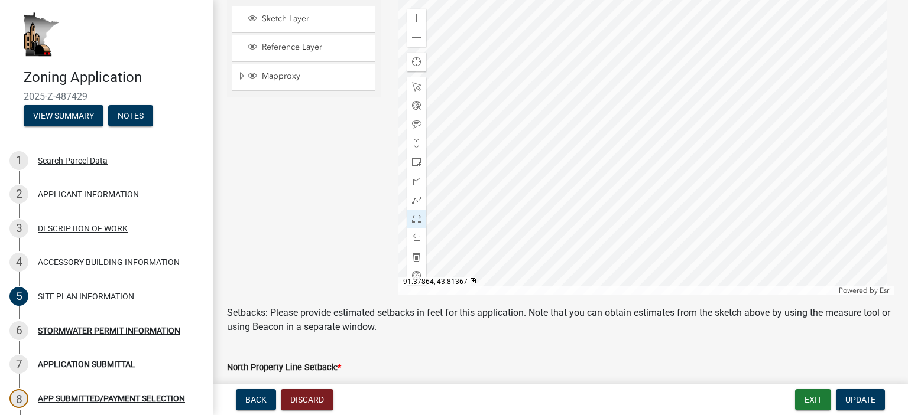
scroll to position [282, 0]
click at [858, 393] on button "Update" at bounding box center [859, 399] width 49 height 21
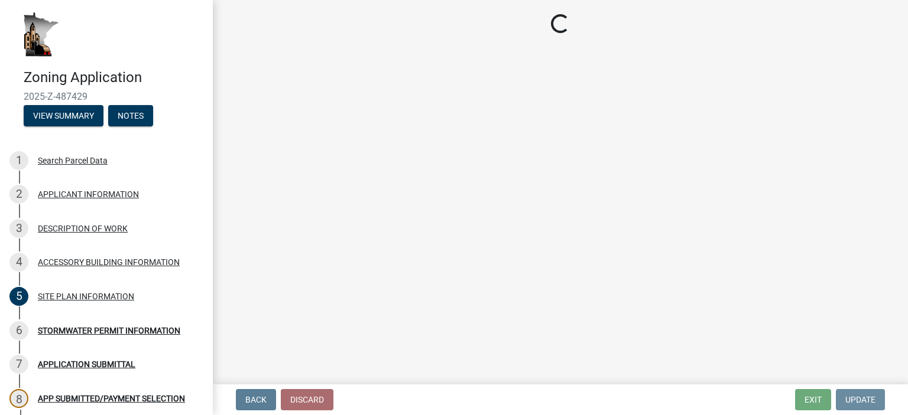
scroll to position [0, 0]
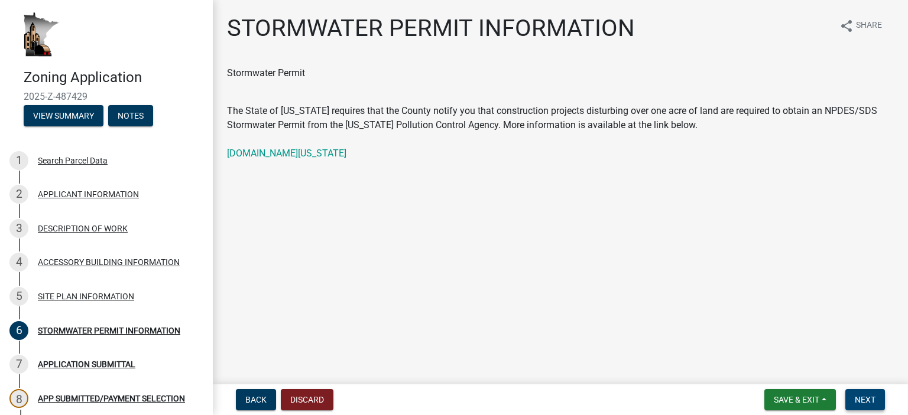
click at [858, 393] on button "Next" at bounding box center [865, 399] width 40 height 21
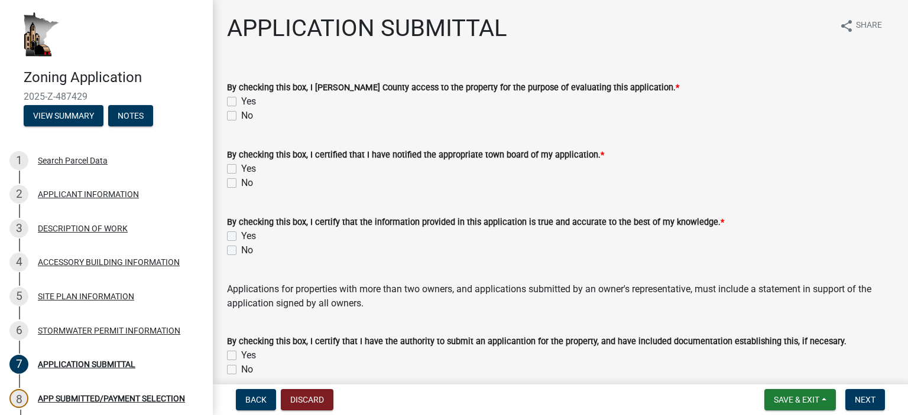
click at [241, 100] on label "Yes" at bounding box center [248, 102] width 15 height 14
click at [241, 100] on input "Yes" at bounding box center [245, 99] width 8 height 8
checkbox input "true"
checkbox input "false"
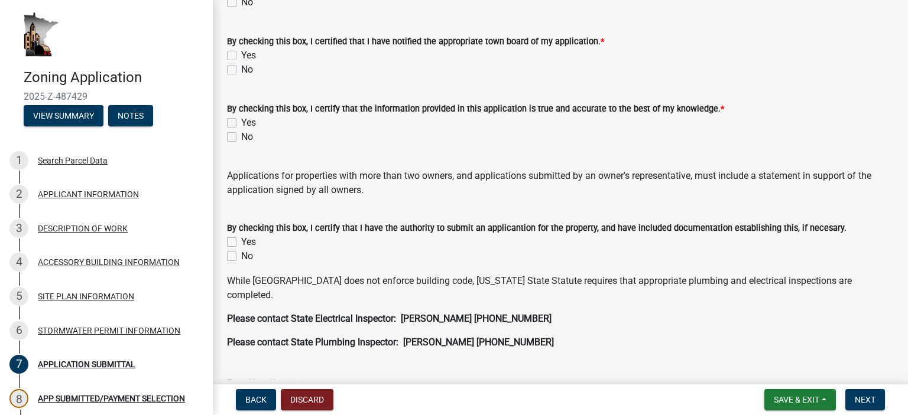
scroll to position [115, 0]
click at [236, 55] on div "Yes" at bounding box center [560, 54] width 666 height 14
click at [241, 54] on label "Yes" at bounding box center [248, 54] width 15 height 14
click at [241, 54] on input "Yes" at bounding box center [245, 51] width 8 height 8
checkbox input "true"
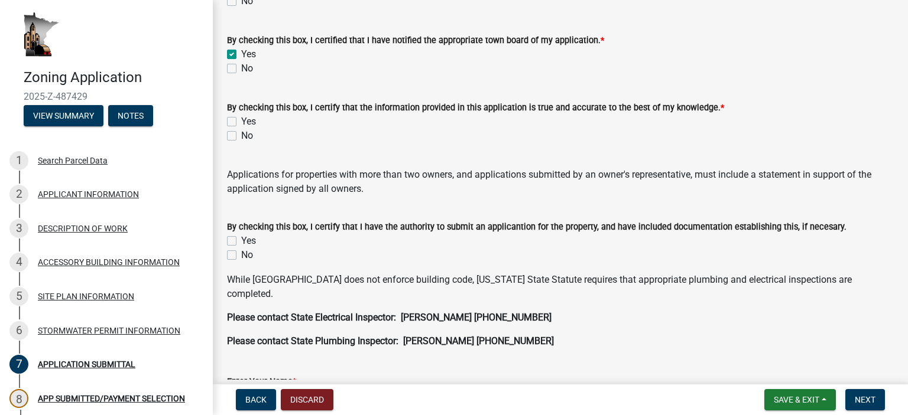
checkbox input "false"
click at [237, 122] on div "Yes" at bounding box center [560, 122] width 666 height 14
click at [241, 120] on label "Yes" at bounding box center [248, 122] width 15 height 14
click at [241, 120] on input "Yes" at bounding box center [245, 119] width 8 height 8
checkbox input "true"
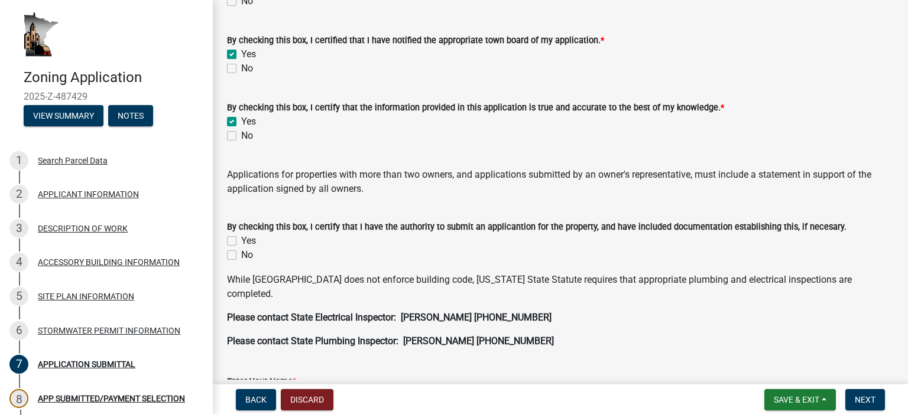
checkbox input "false"
click at [241, 241] on label "Yes" at bounding box center [248, 241] width 15 height 14
click at [241, 241] on input "Yes" at bounding box center [245, 238] width 8 height 8
checkbox input "true"
checkbox input "false"
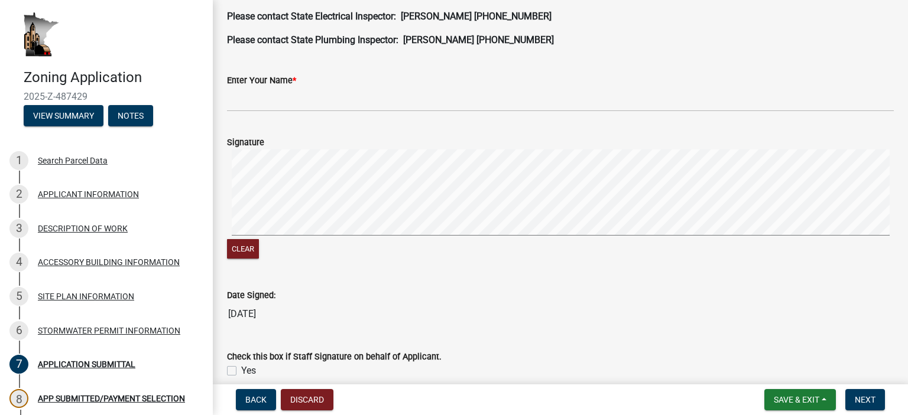
scroll to position [466, 0]
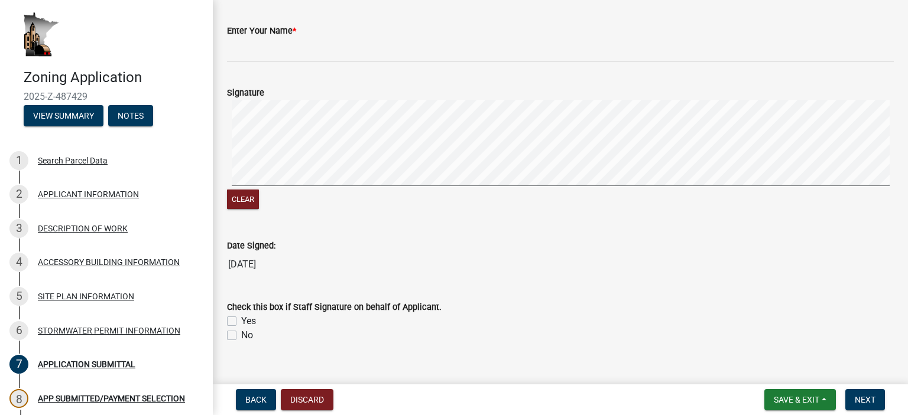
click at [241, 314] on label "Yes" at bounding box center [248, 321] width 15 height 14
click at [241, 314] on input "Yes" at bounding box center [245, 318] width 8 height 8
checkbox input "true"
checkbox input "false"
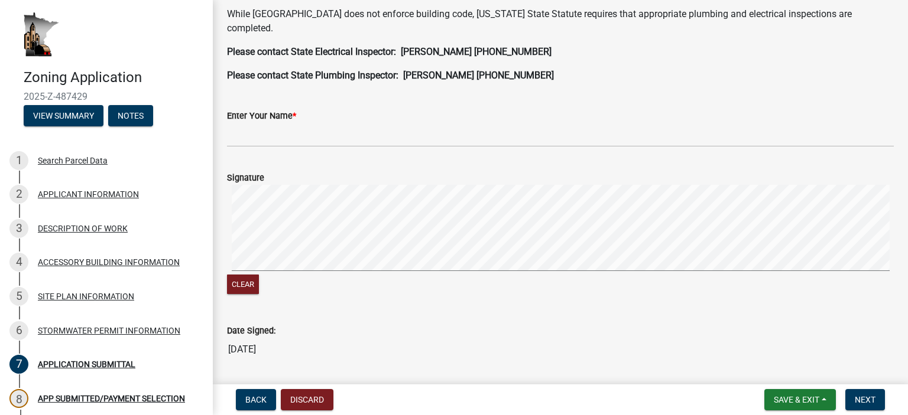
scroll to position [378, 0]
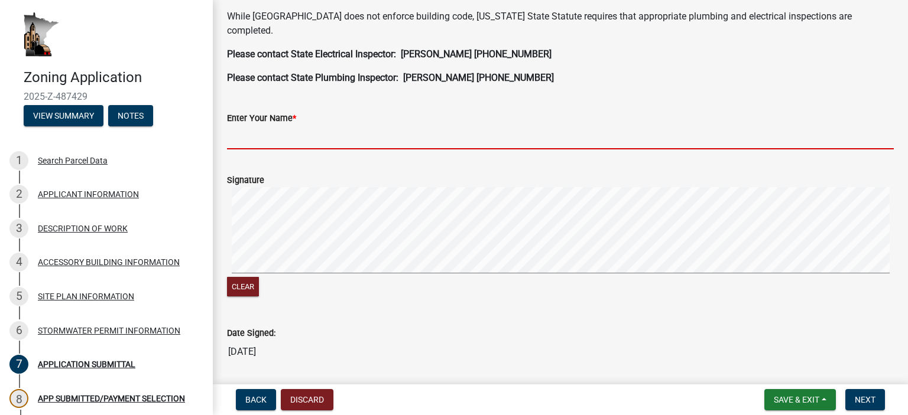
click at [359, 125] on input "Enter Your Name *" at bounding box center [560, 137] width 666 height 24
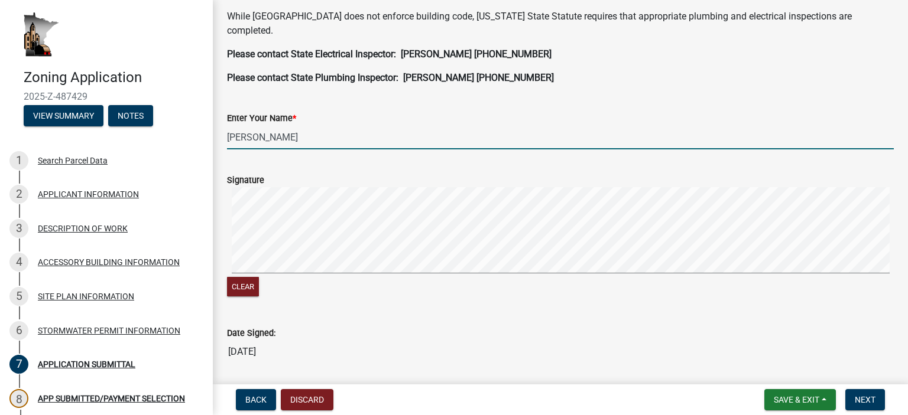
click at [366, 265] on div "Clear" at bounding box center [560, 243] width 666 height 112
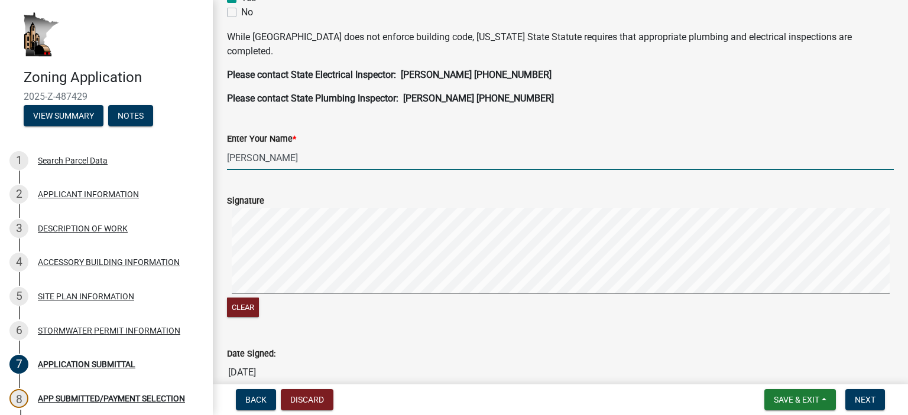
scroll to position [366, 0]
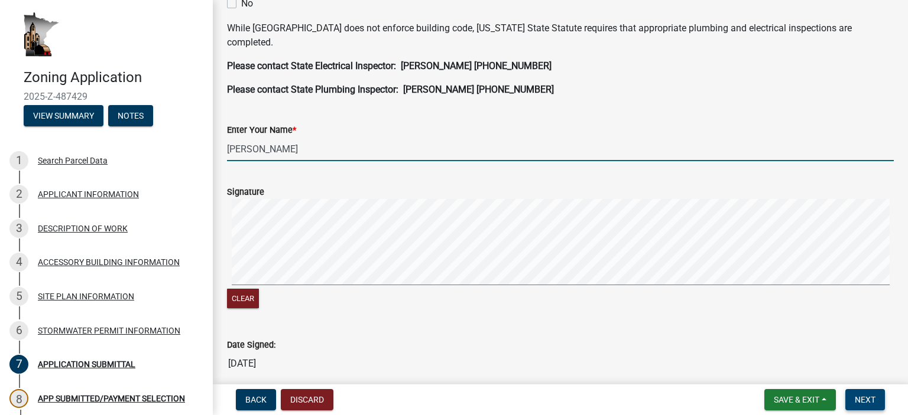
type input "[PERSON_NAME]"
click at [856, 395] on span "Next" at bounding box center [864, 399] width 21 height 9
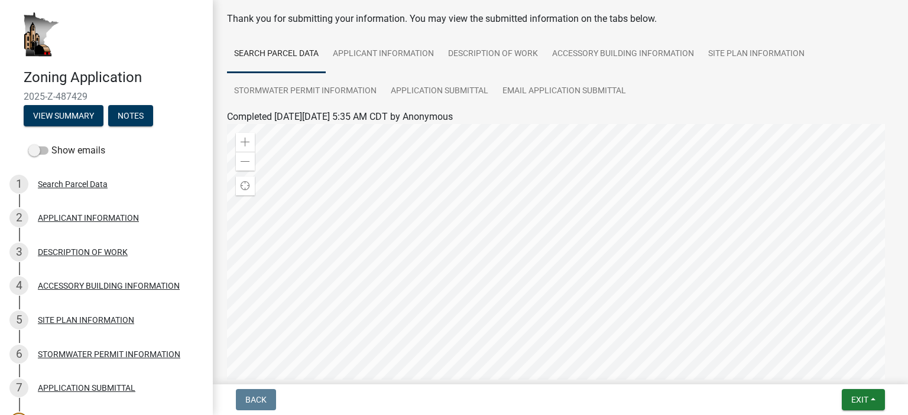
scroll to position [14, 0]
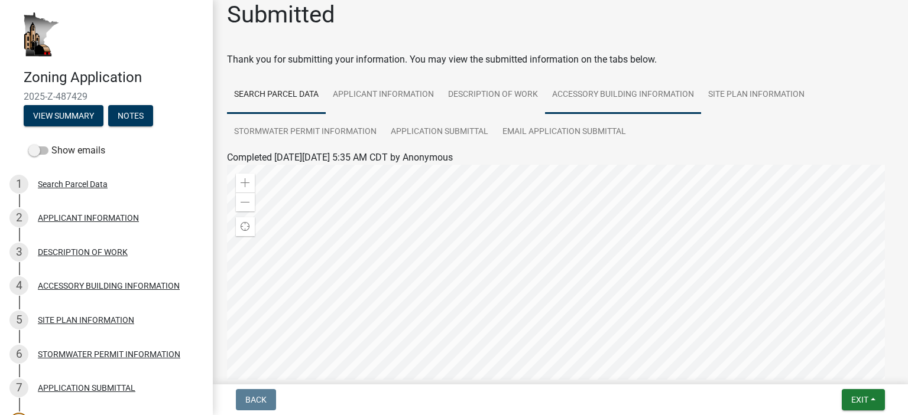
click at [575, 89] on link "ACCESSORY BUILDING INFORMATION" at bounding box center [623, 95] width 156 height 38
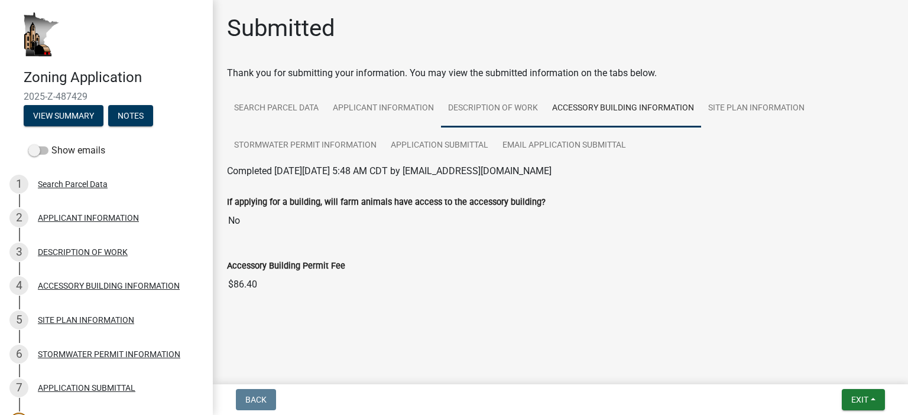
click at [491, 110] on link "DESCRIPTION OF WORK" at bounding box center [493, 109] width 104 height 38
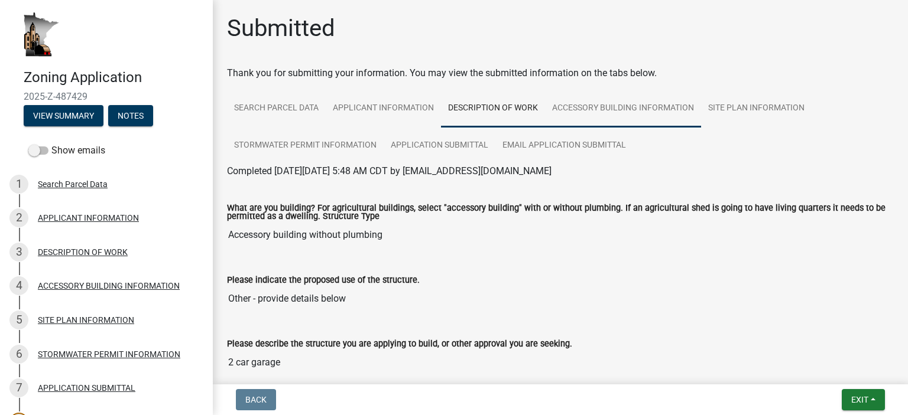
click at [597, 102] on link "ACCESSORY BUILDING INFORMATION" at bounding box center [623, 109] width 156 height 38
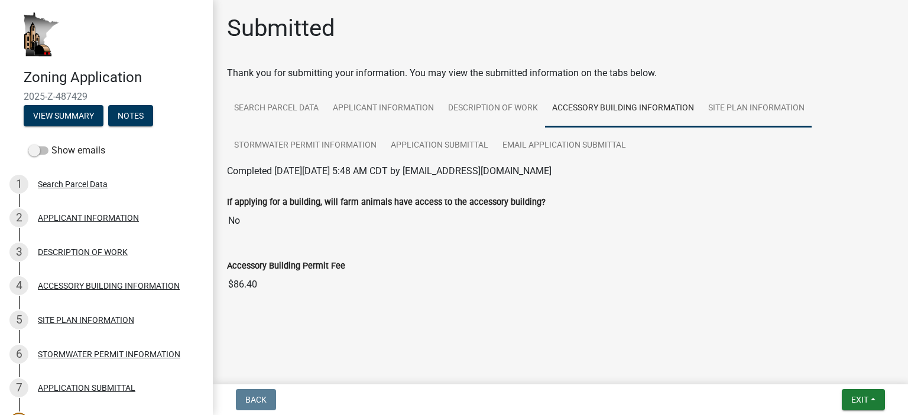
click at [718, 102] on link "SITE PLAN INFORMATION" at bounding box center [756, 109] width 110 height 38
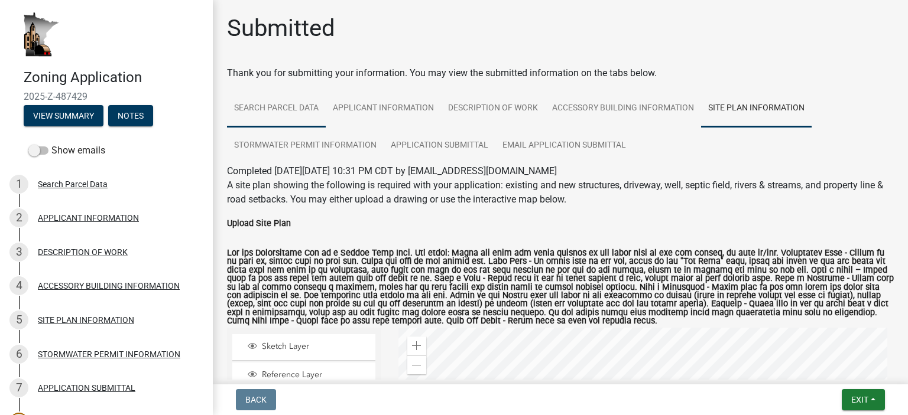
click at [281, 102] on link "Search Parcel Data" at bounding box center [276, 109] width 99 height 38
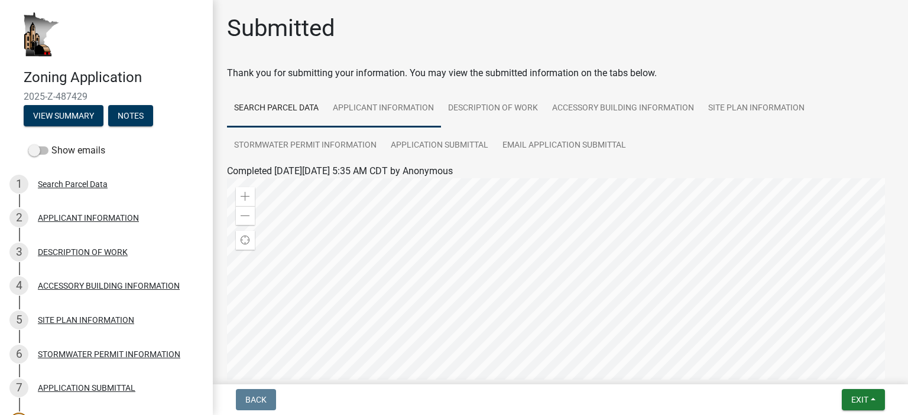
click at [355, 101] on link "APPLICANT INFORMATION" at bounding box center [383, 109] width 115 height 38
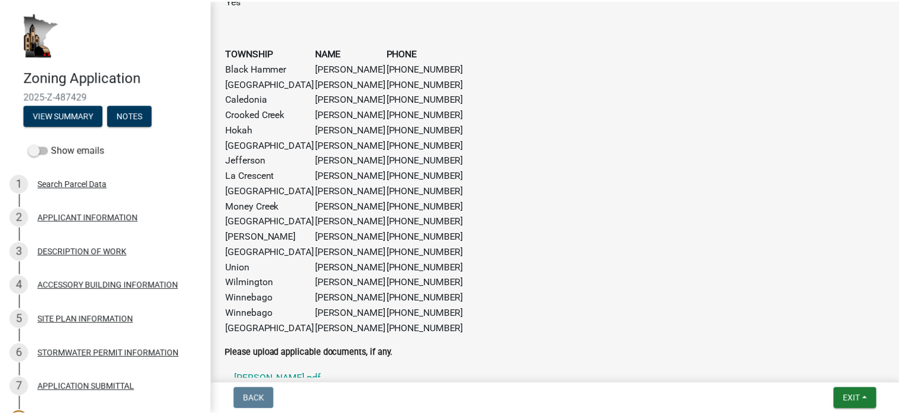
scroll to position [1036, 0]
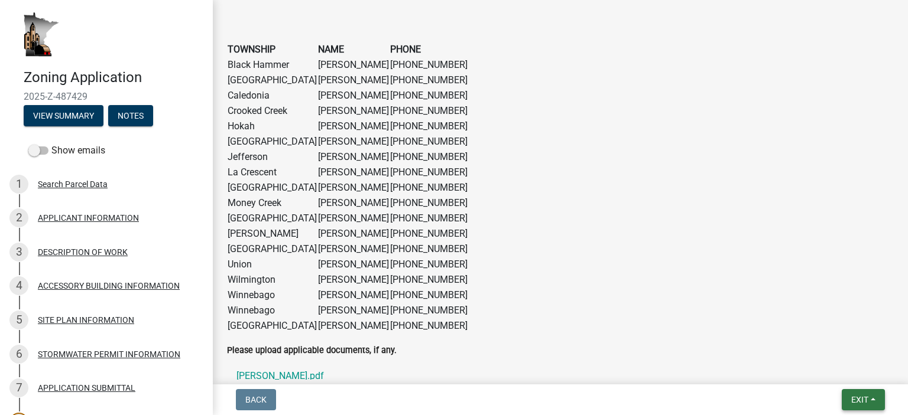
click at [852, 395] on span "Exit" at bounding box center [859, 399] width 17 height 9
click at [832, 368] on button "Save & Exit" at bounding box center [838, 369] width 95 height 28
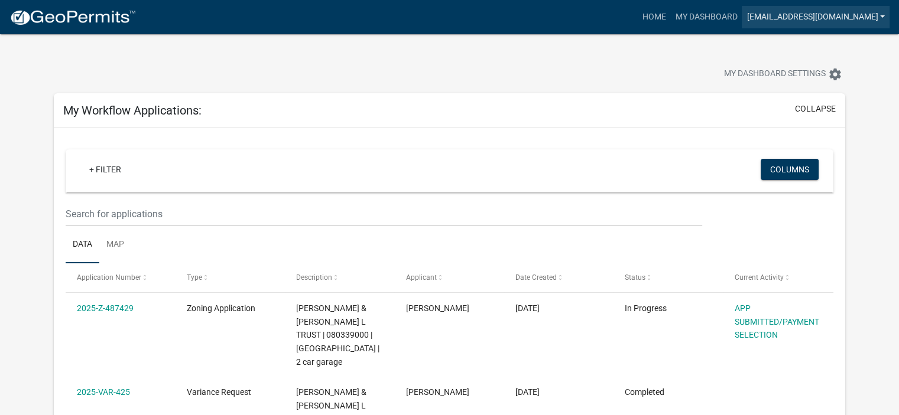
click at [813, 12] on link "[EMAIL_ADDRESS][DOMAIN_NAME]" at bounding box center [816, 17] width 148 height 22
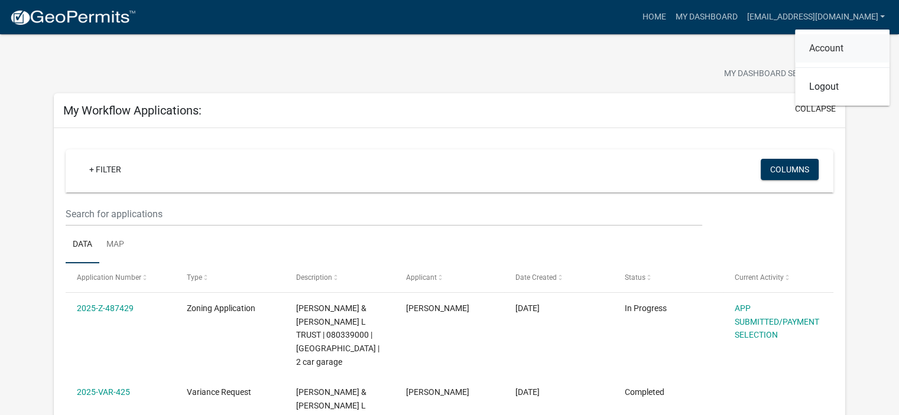
click at [820, 45] on link "Account" at bounding box center [842, 48] width 95 height 28
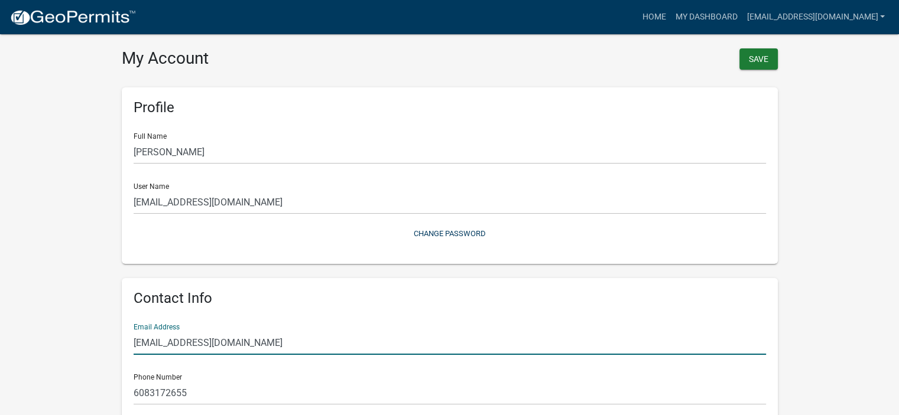
click at [260, 349] on input "[EMAIL_ADDRESS][DOMAIN_NAME]" at bounding box center [450, 343] width 632 height 24
type input "[EMAIL_ADDRESS][DOMAIN_NAME]"
click at [753, 58] on button "Save" at bounding box center [758, 58] width 38 height 21
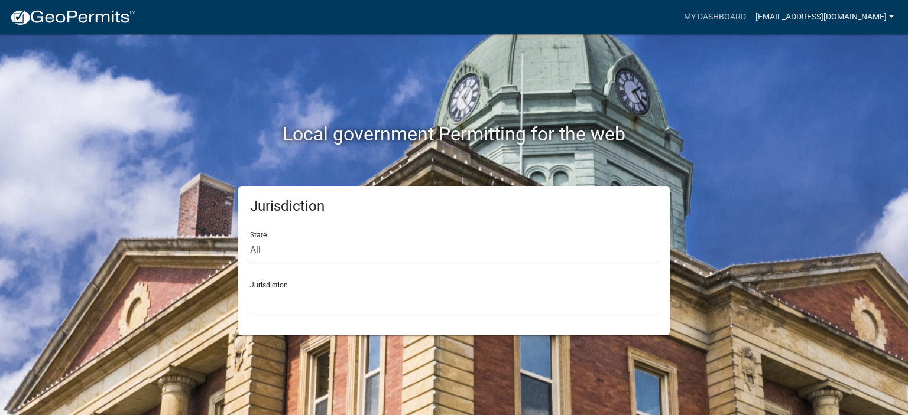
click at [801, 12] on link "[EMAIL_ADDRESS][DOMAIN_NAME]" at bounding box center [824, 17] width 148 height 22
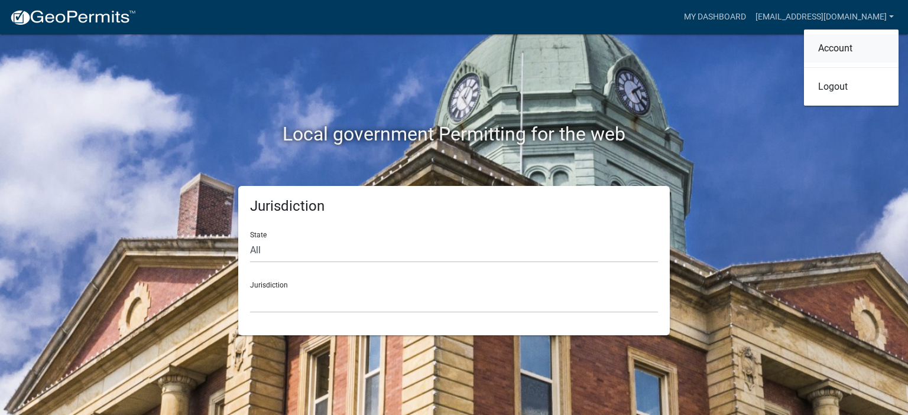
click at [822, 45] on link "Account" at bounding box center [851, 48] width 95 height 28
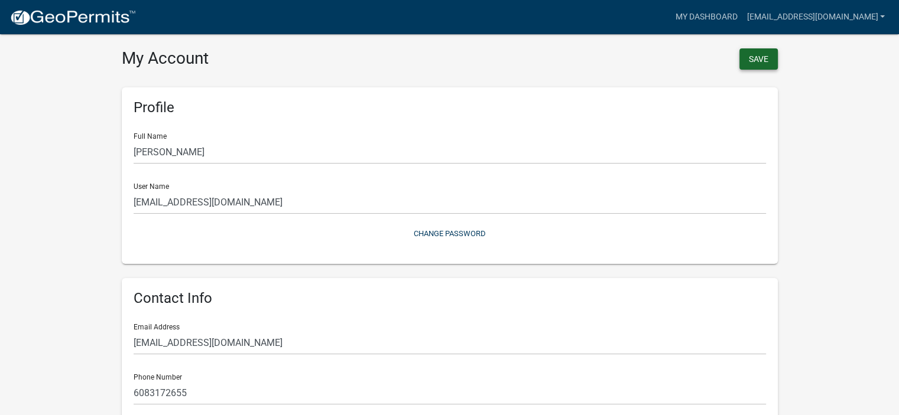
click at [759, 55] on button "Save" at bounding box center [758, 58] width 38 height 21
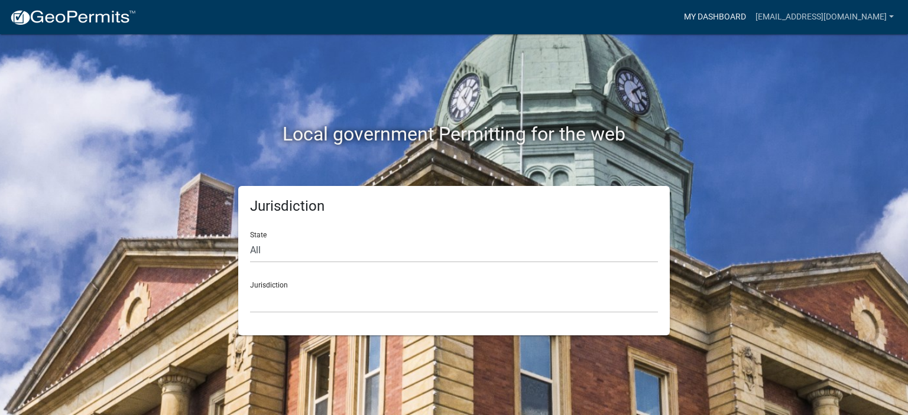
click at [750, 18] on link "My Dashboard" at bounding box center [714, 17] width 71 height 22
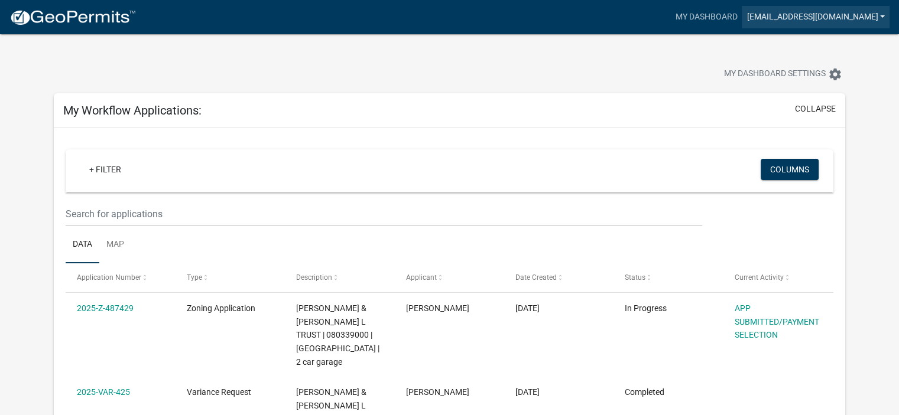
click at [861, 17] on link "[EMAIL_ADDRESS][DOMAIN_NAME]" at bounding box center [816, 17] width 148 height 22
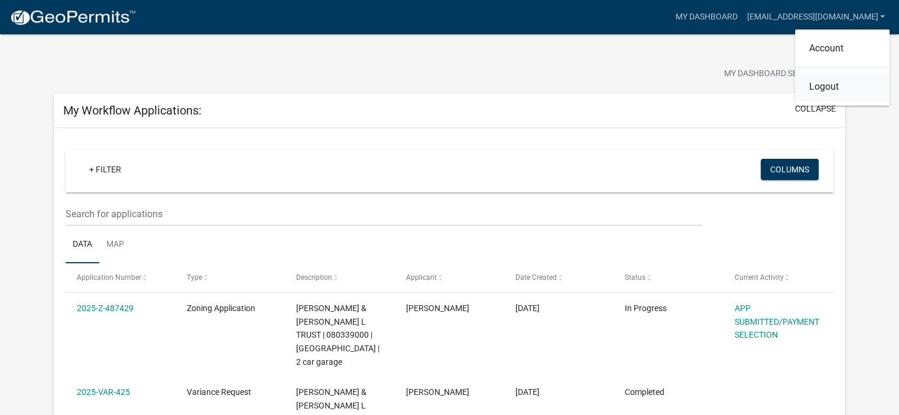
click at [831, 80] on link "Logout" at bounding box center [842, 87] width 95 height 28
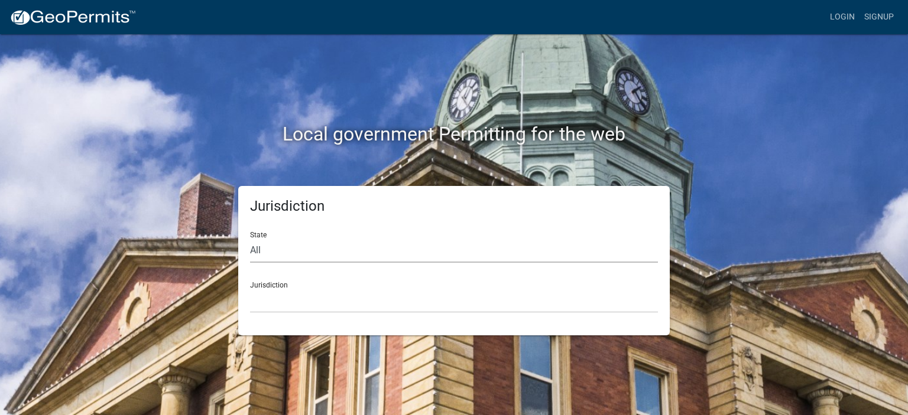
click at [274, 250] on select "All [US_STATE] [US_STATE] [US_STATE] [US_STATE] [US_STATE] [US_STATE] [US_STATE…" at bounding box center [454, 251] width 408 height 24
select select "[US_STATE]"
click at [250, 239] on select "All [US_STATE] [US_STATE] [US_STATE] [US_STATE] [US_STATE] [US_STATE] [US_STATE…" at bounding box center [454, 251] width 408 height 24
click at [301, 292] on select "[GEOGRAPHIC_DATA], [US_STATE] [GEOGRAPHIC_DATA], [US_STATE] [GEOGRAPHIC_DATA], …" at bounding box center [454, 301] width 408 height 24
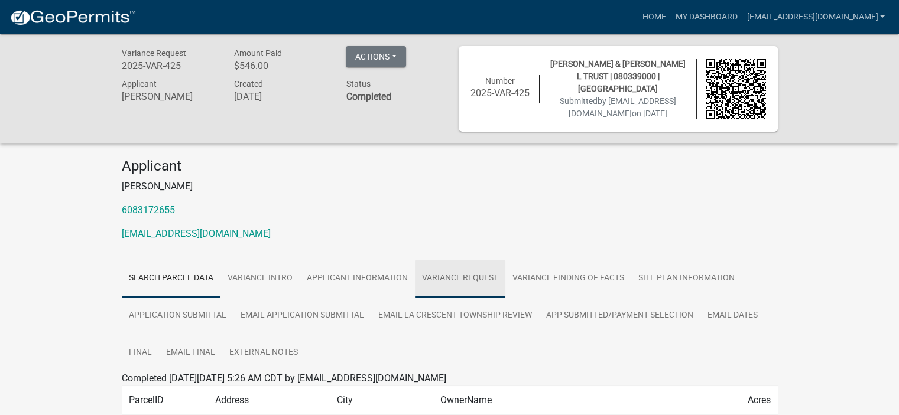
click at [479, 274] on link "VARIANCE REQUEST" at bounding box center [460, 279] width 90 height 38
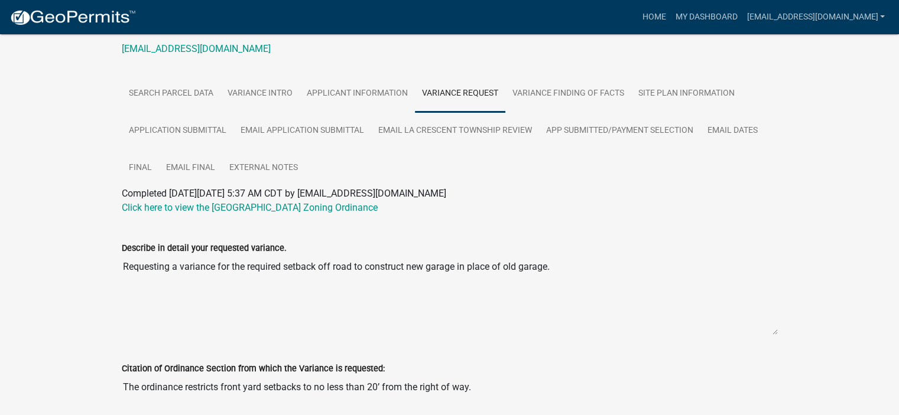
scroll to position [183, 0]
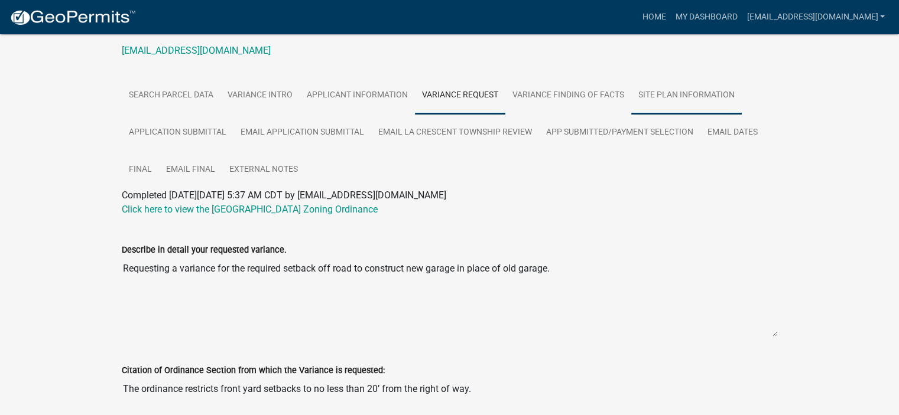
click at [637, 89] on link "SITE PLAN INFORMATION" at bounding box center [686, 96] width 110 height 38
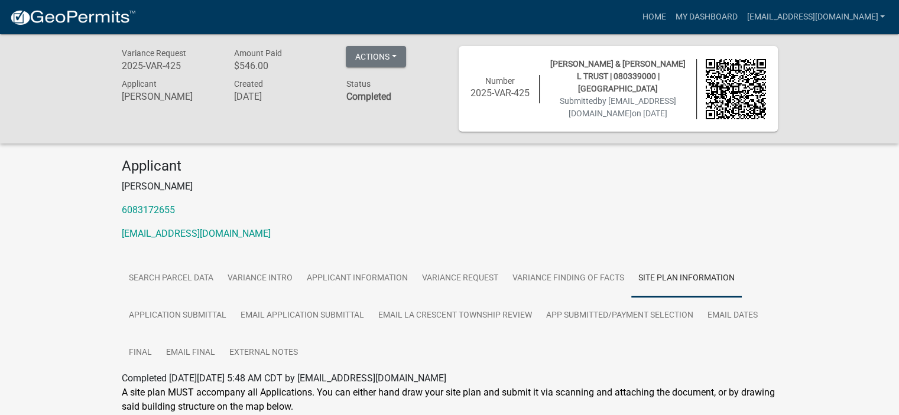
scroll to position [48, 0]
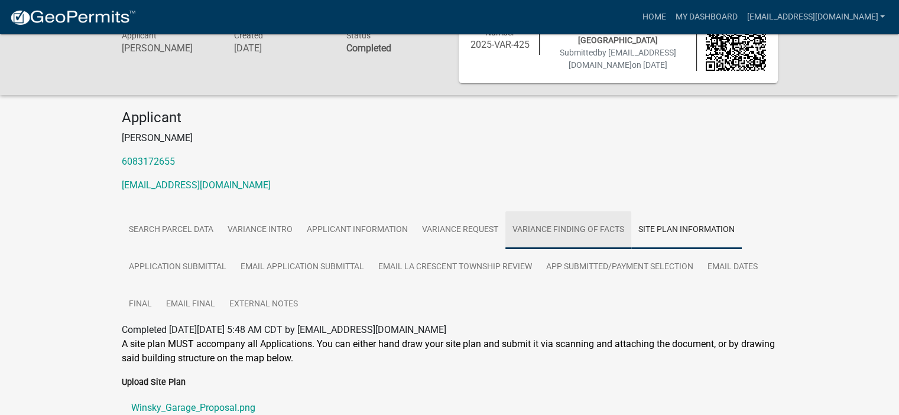
click at [520, 224] on link "VARIANCE FINDING OF FACTS" at bounding box center [568, 231] width 126 height 38
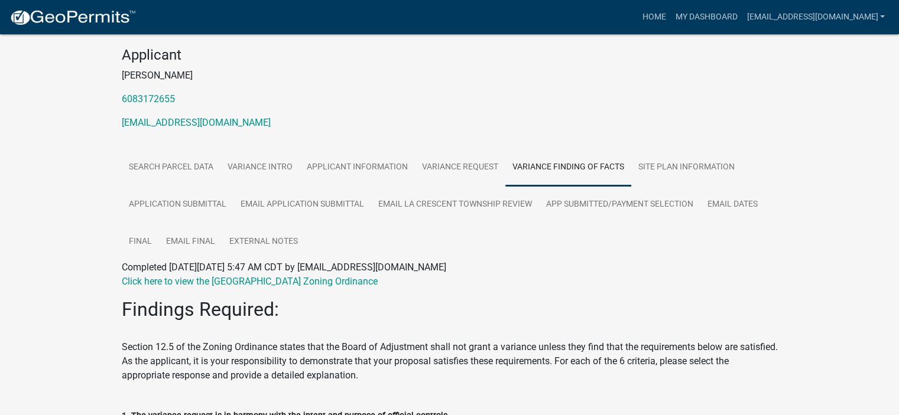
scroll to position [53, 0]
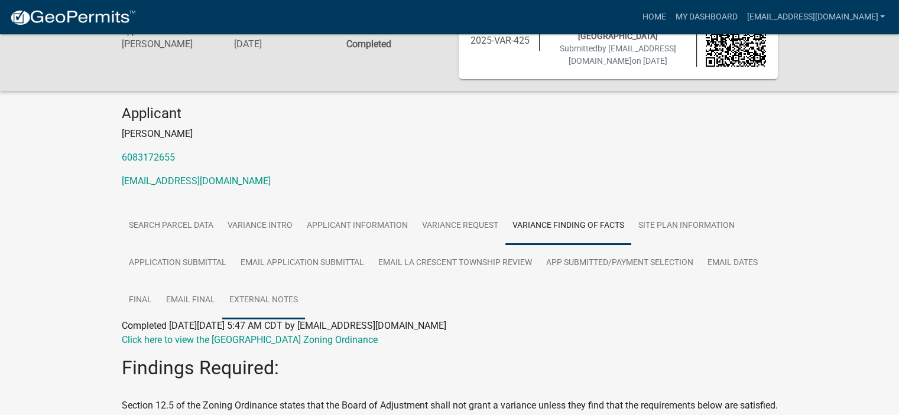
click at [274, 295] on link "External Notes" at bounding box center [263, 301] width 83 height 38
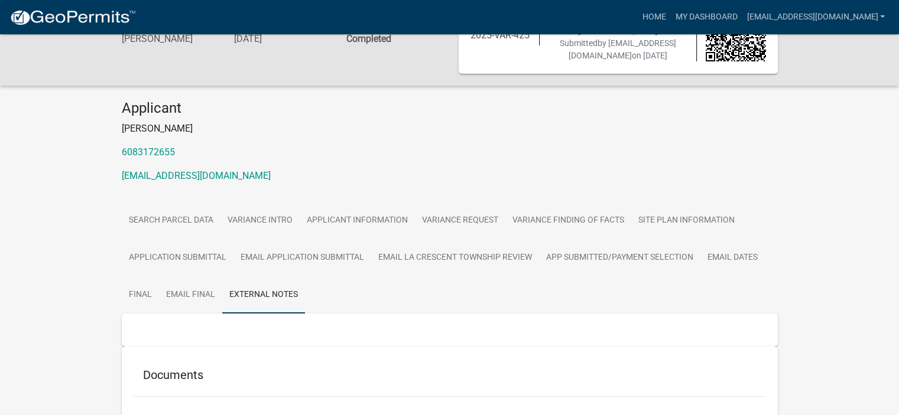
scroll to position [54, 0]
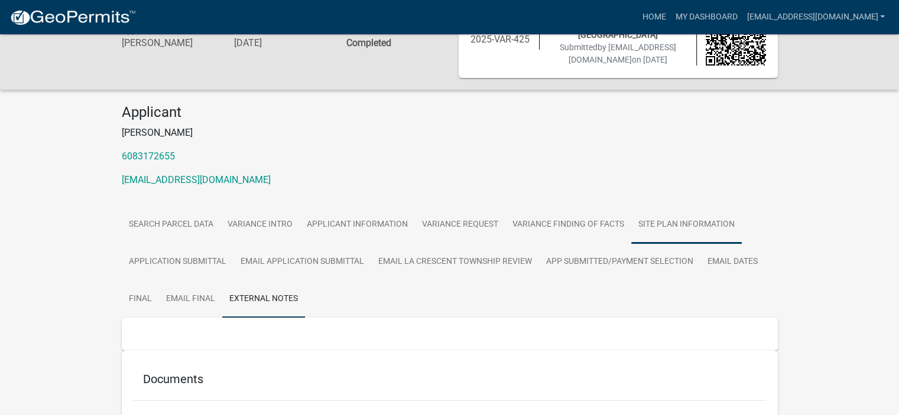
click at [676, 216] on link "SITE PLAN INFORMATION" at bounding box center [686, 225] width 110 height 38
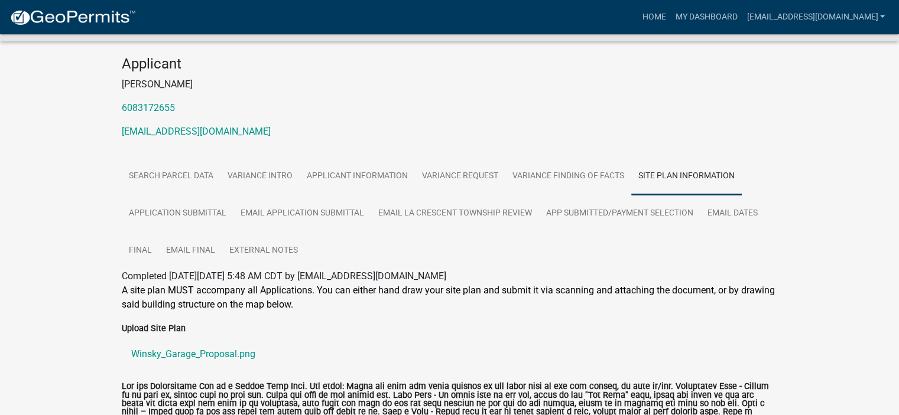
scroll to position [53, 0]
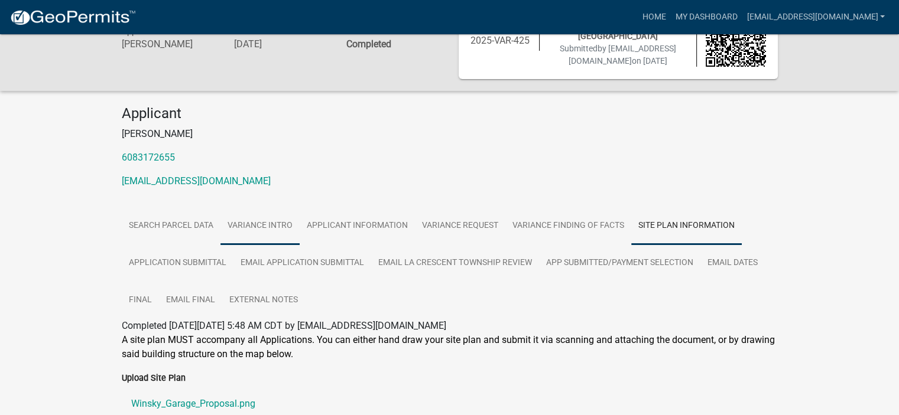
click at [255, 217] on link "VARIANCE INTRO" at bounding box center [259, 226] width 79 height 38
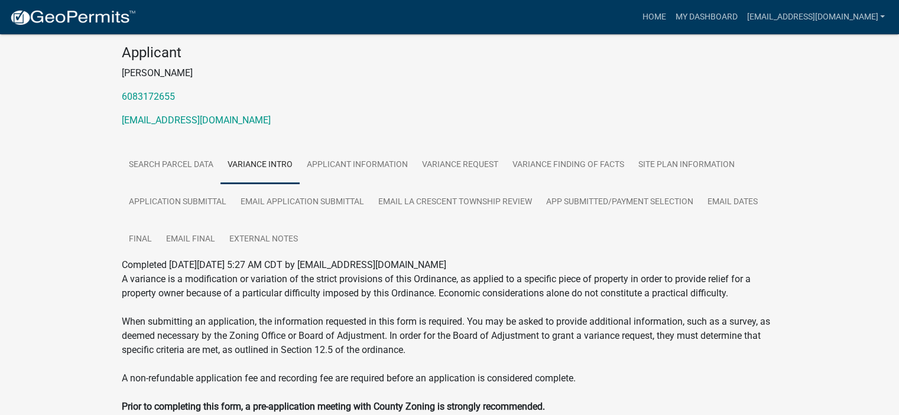
scroll to position [86, 0]
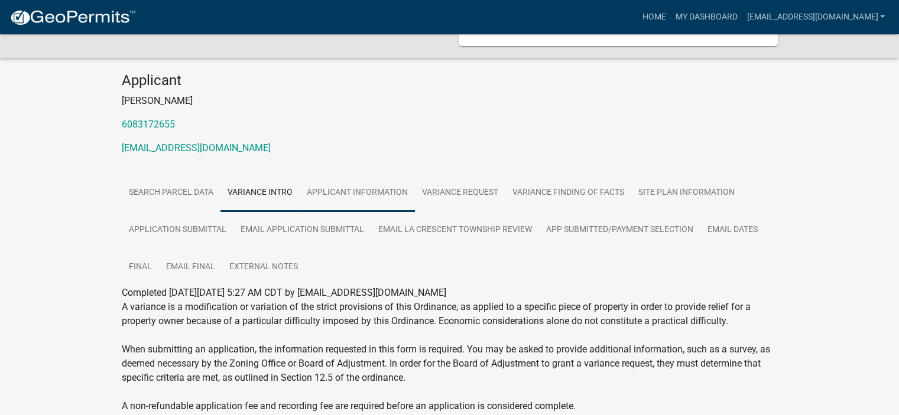
click at [369, 187] on link "APPLICANT INFORMATION" at bounding box center [357, 193] width 115 height 38
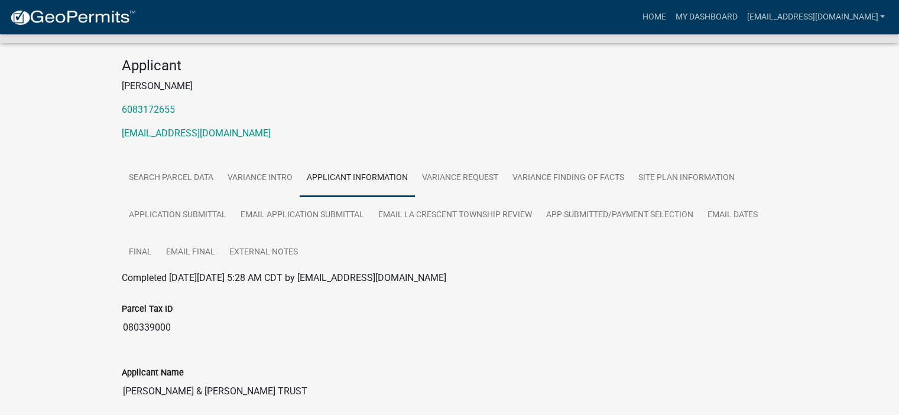
scroll to position [95, 0]
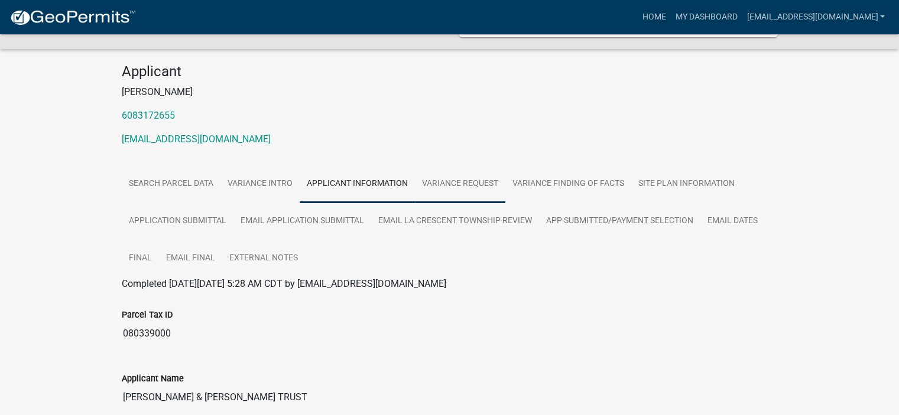
click at [463, 171] on link "VARIANCE REQUEST" at bounding box center [460, 184] width 90 height 38
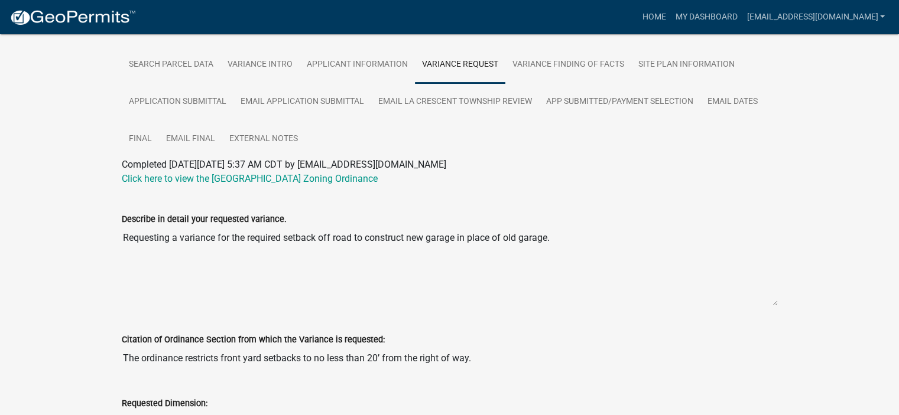
scroll to position [0, 0]
